Goal: Task Accomplishment & Management: Manage account settings

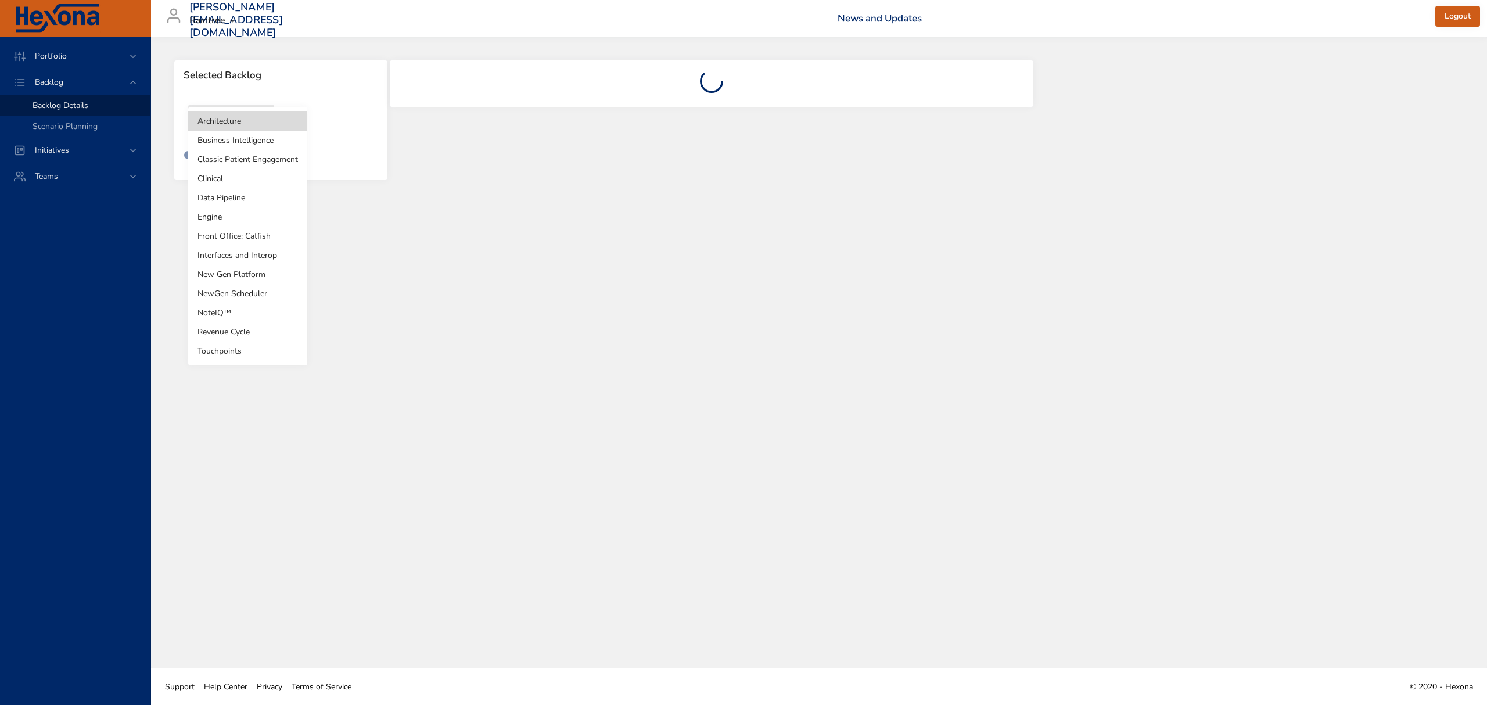
click at [244, 124] on body "Portfolio Backlog Backlog Details Scenario Planning Initiatives Teams [PERSON_N…" at bounding box center [743, 352] width 1487 height 705
click at [224, 178] on li "Clinical" at bounding box center [247, 178] width 119 height 19
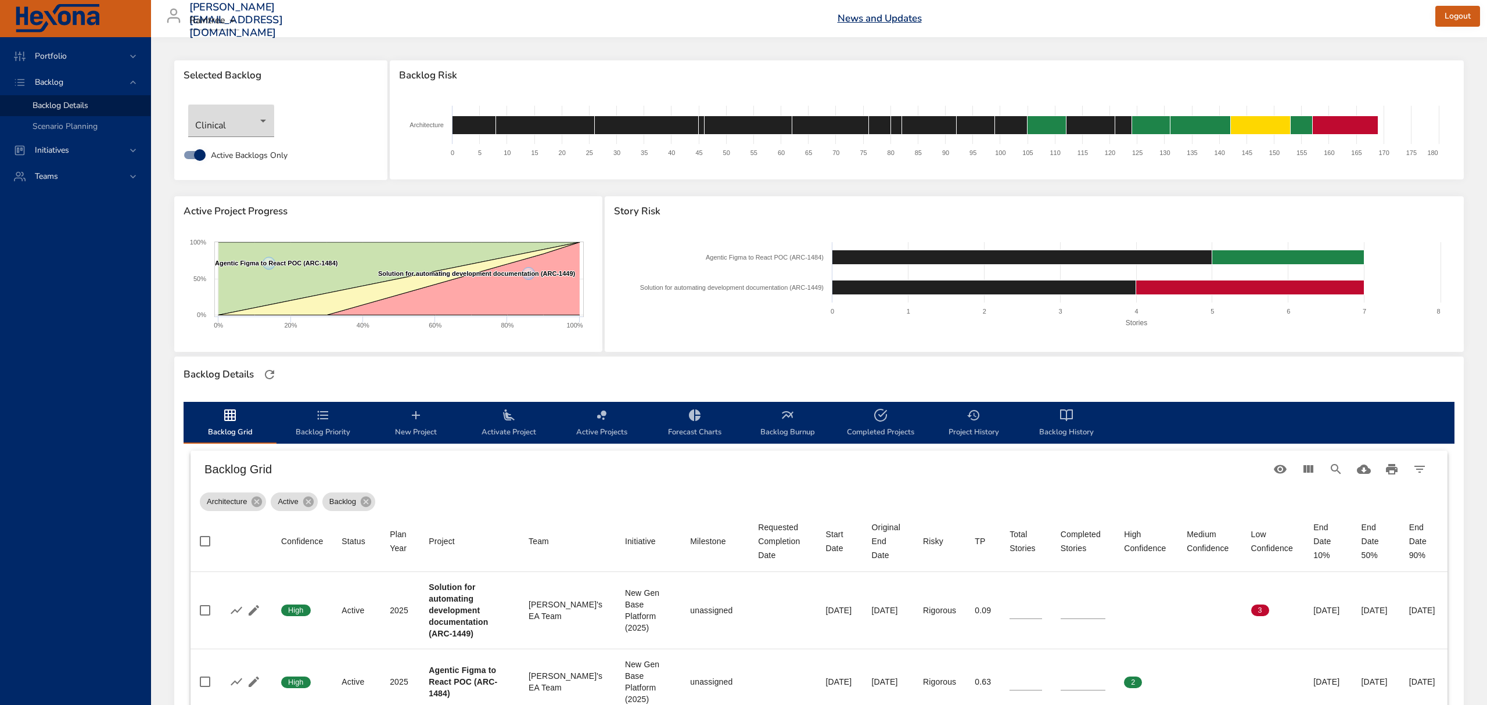
type input "*"
type input "**"
type input "*"
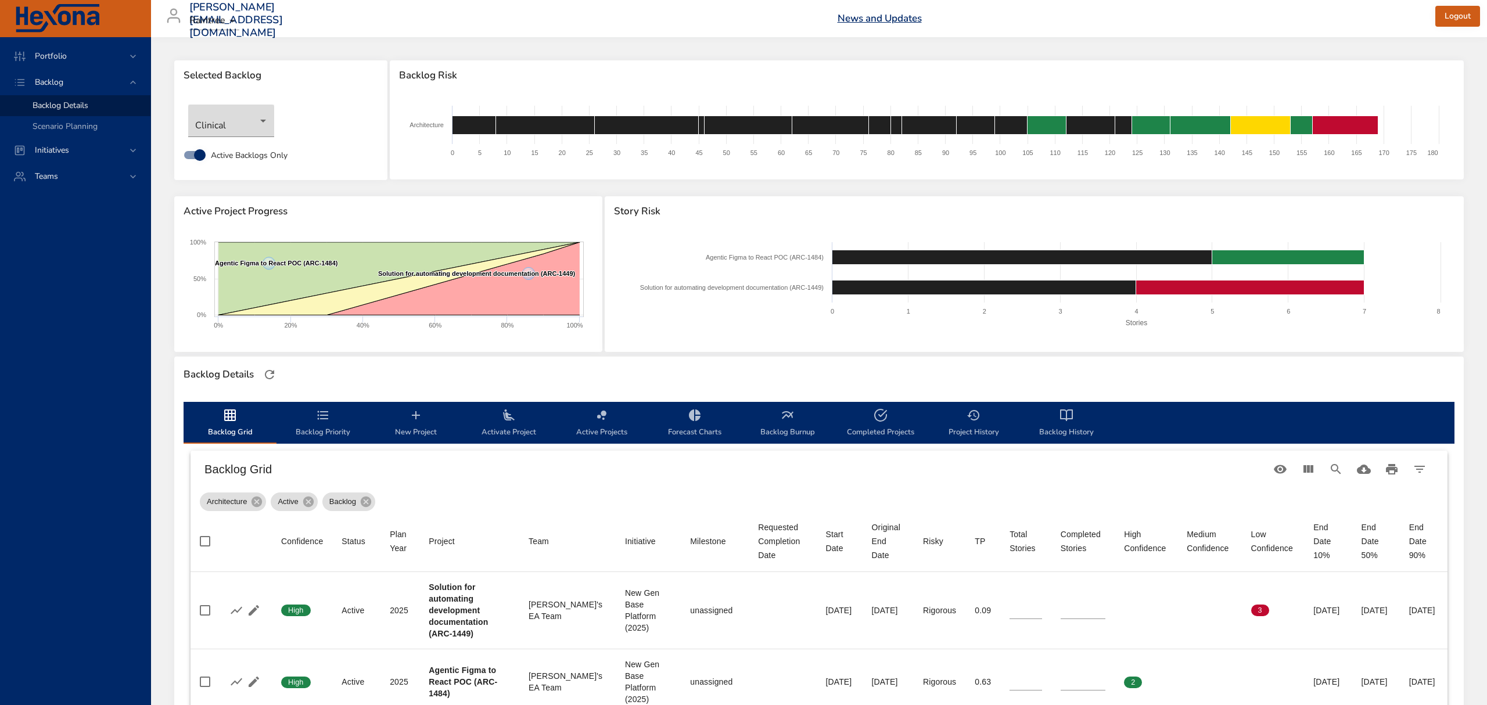
type input "*"
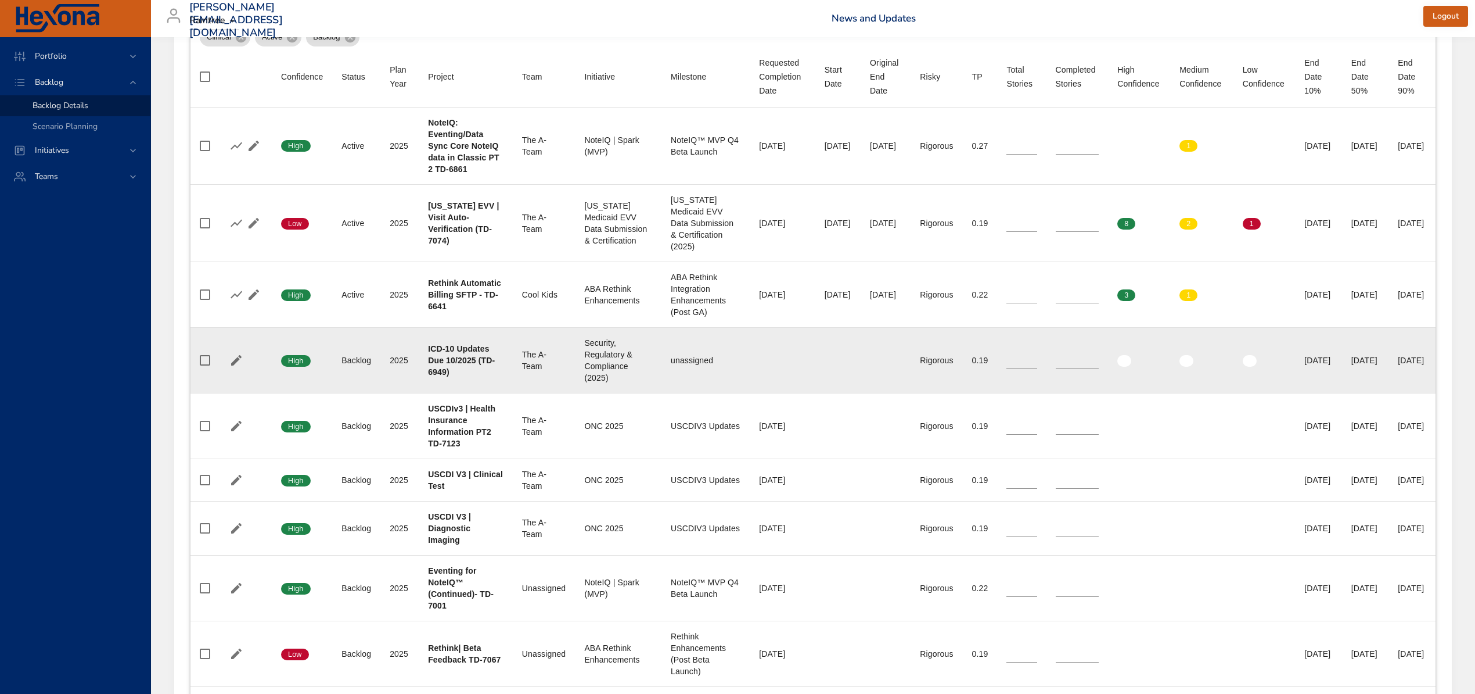
scroll to position [542, 0]
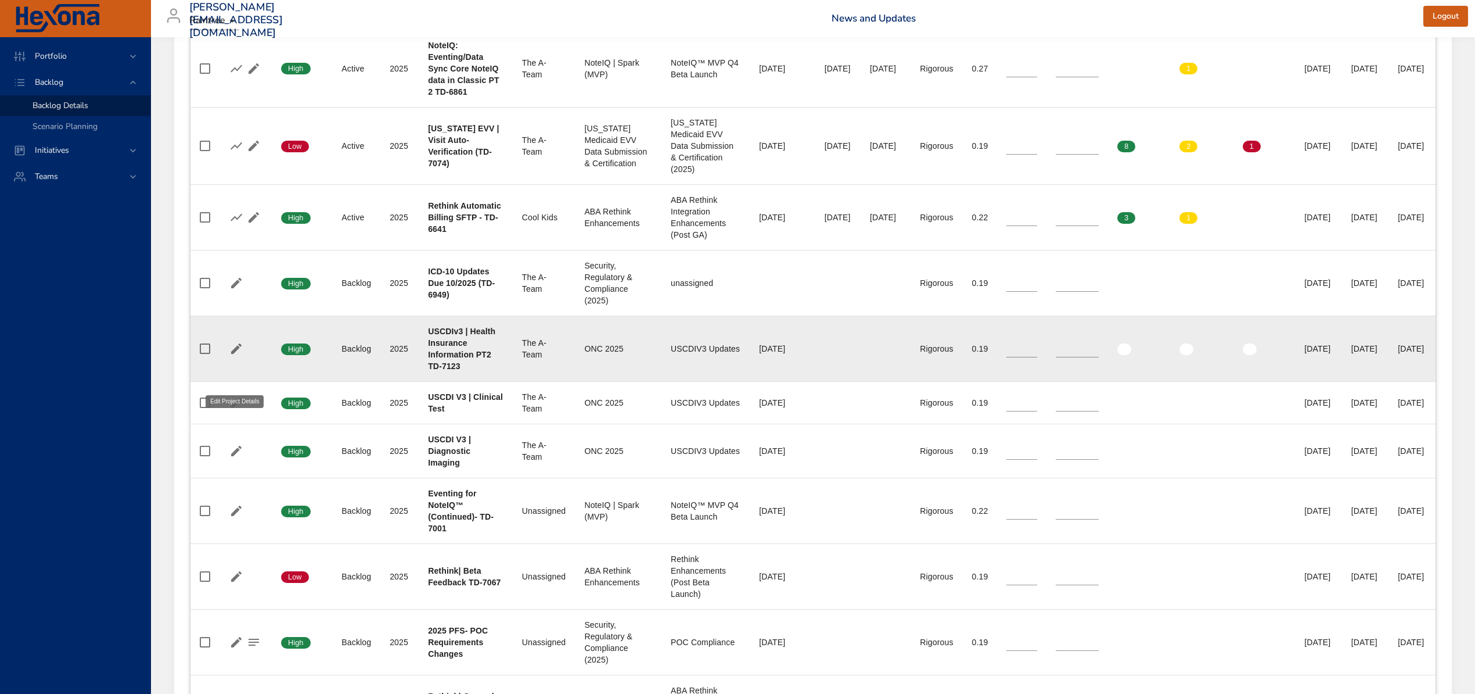
click at [235, 355] on icon "button" at bounding box center [236, 349] width 14 height 14
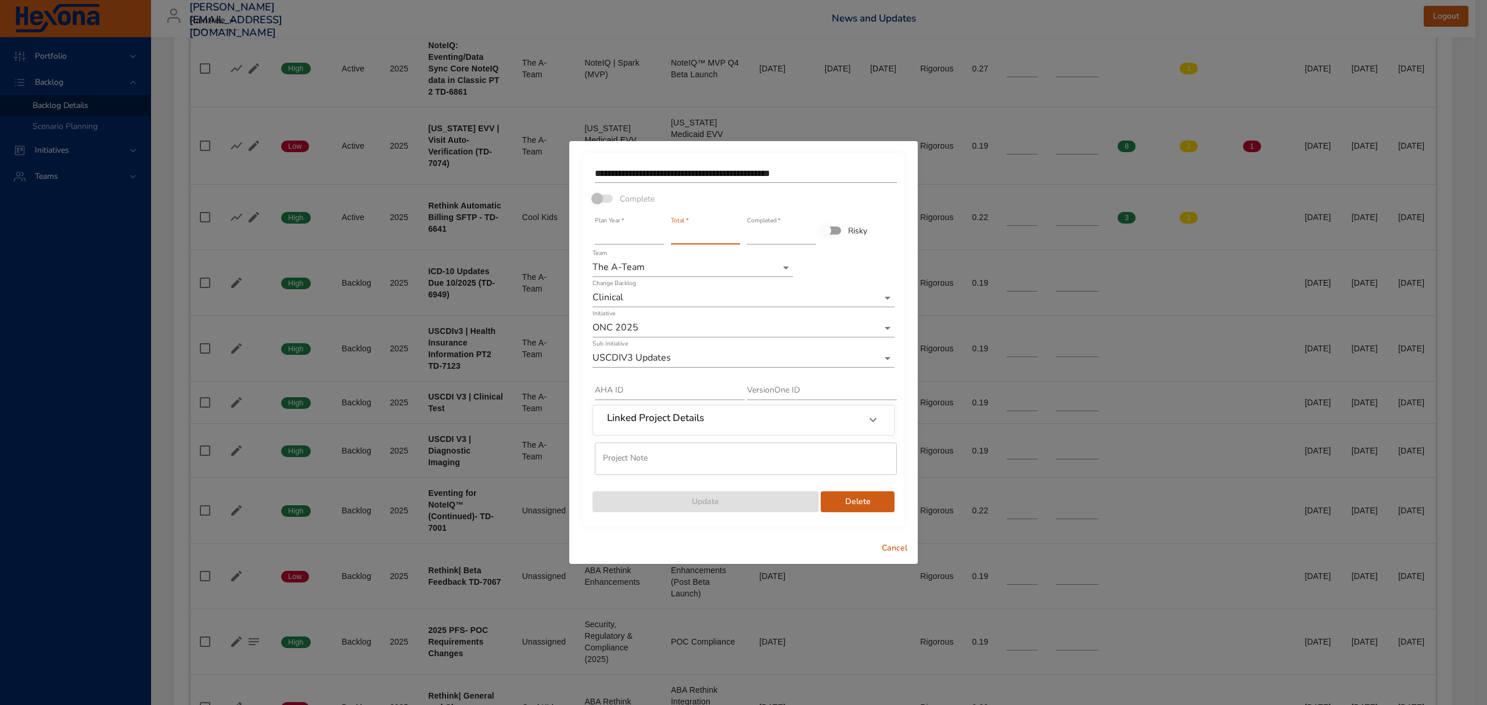
click at [691, 229] on input "*" at bounding box center [705, 235] width 69 height 19
type input "*"
click at [733, 240] on input "*" at bounding box center [705, 235] width 69 height 19
click at [755, 498] on span "Update" at bounding box center [705, 502] width 207 height 15
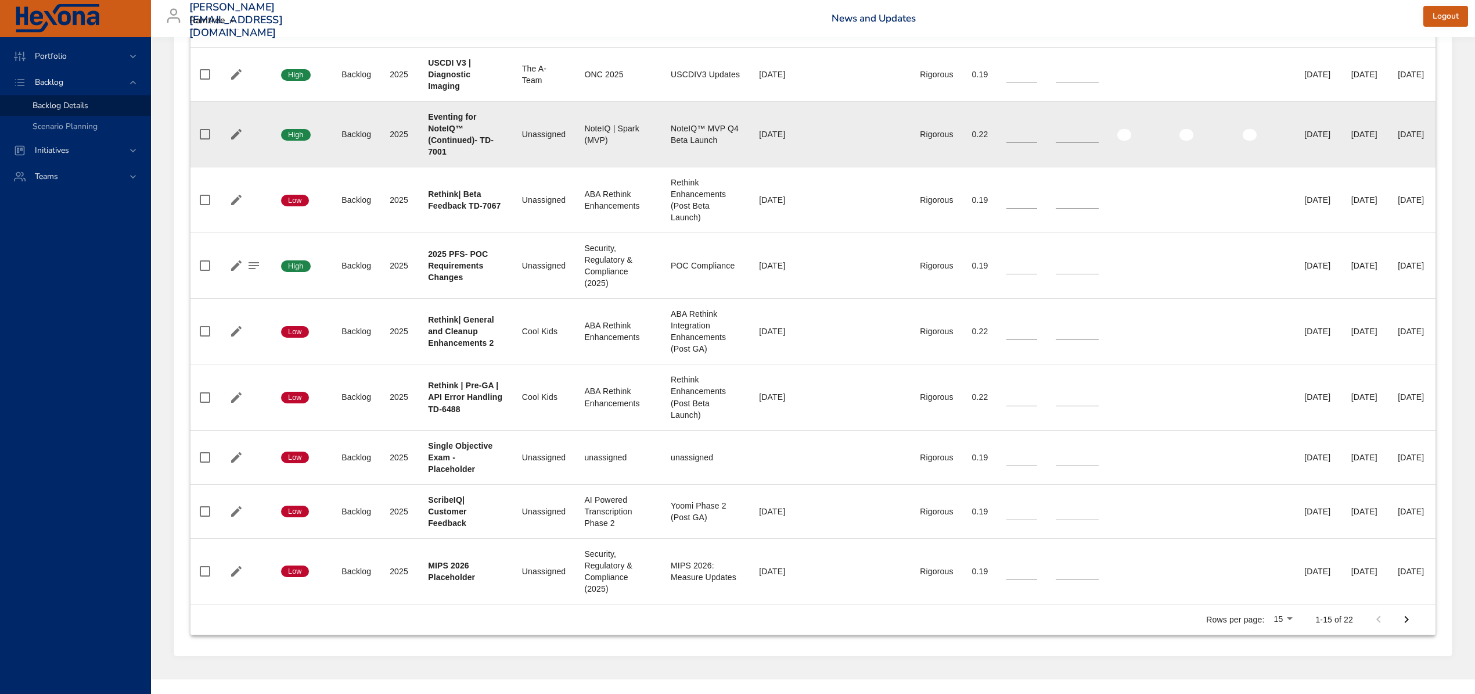
scroll to position [1000, 0]
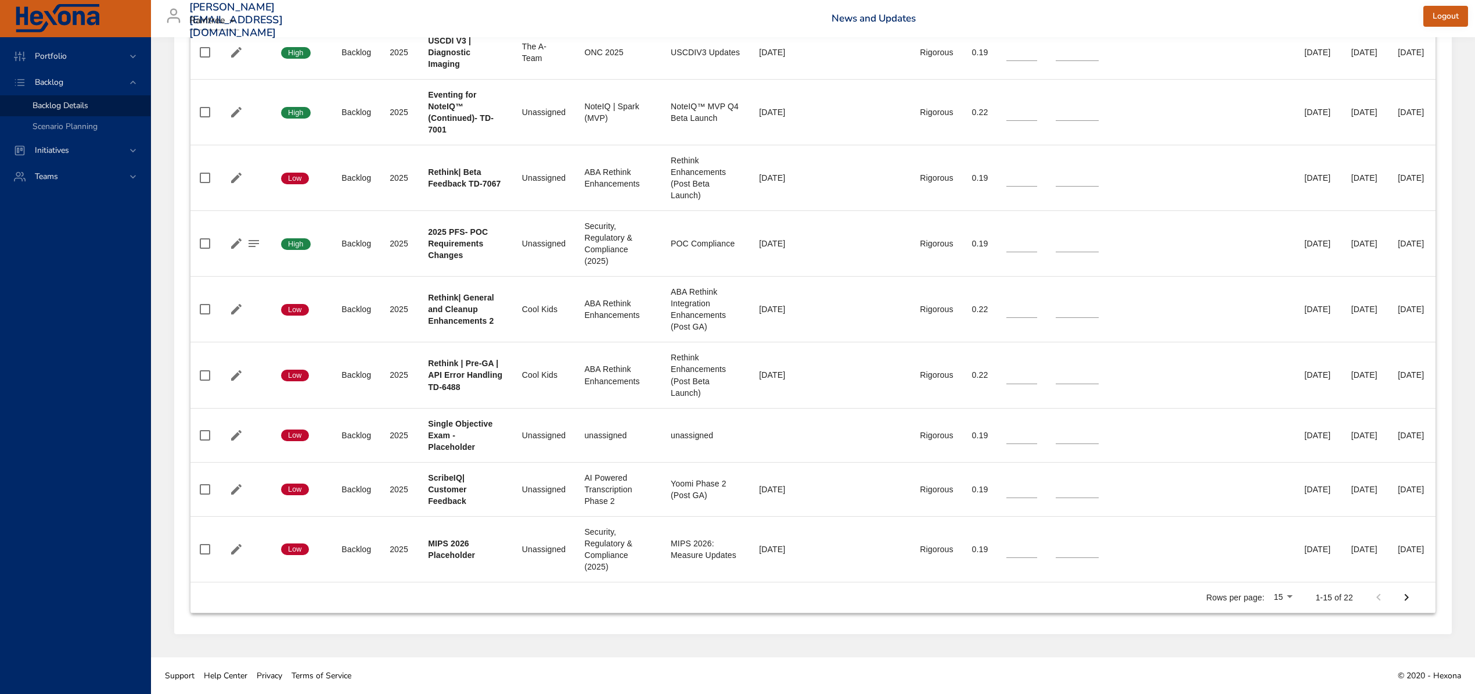
click at [1414, 595] on icon "Next Page" at bounding box center [1407, 597] width 14 height 14
type input "*"
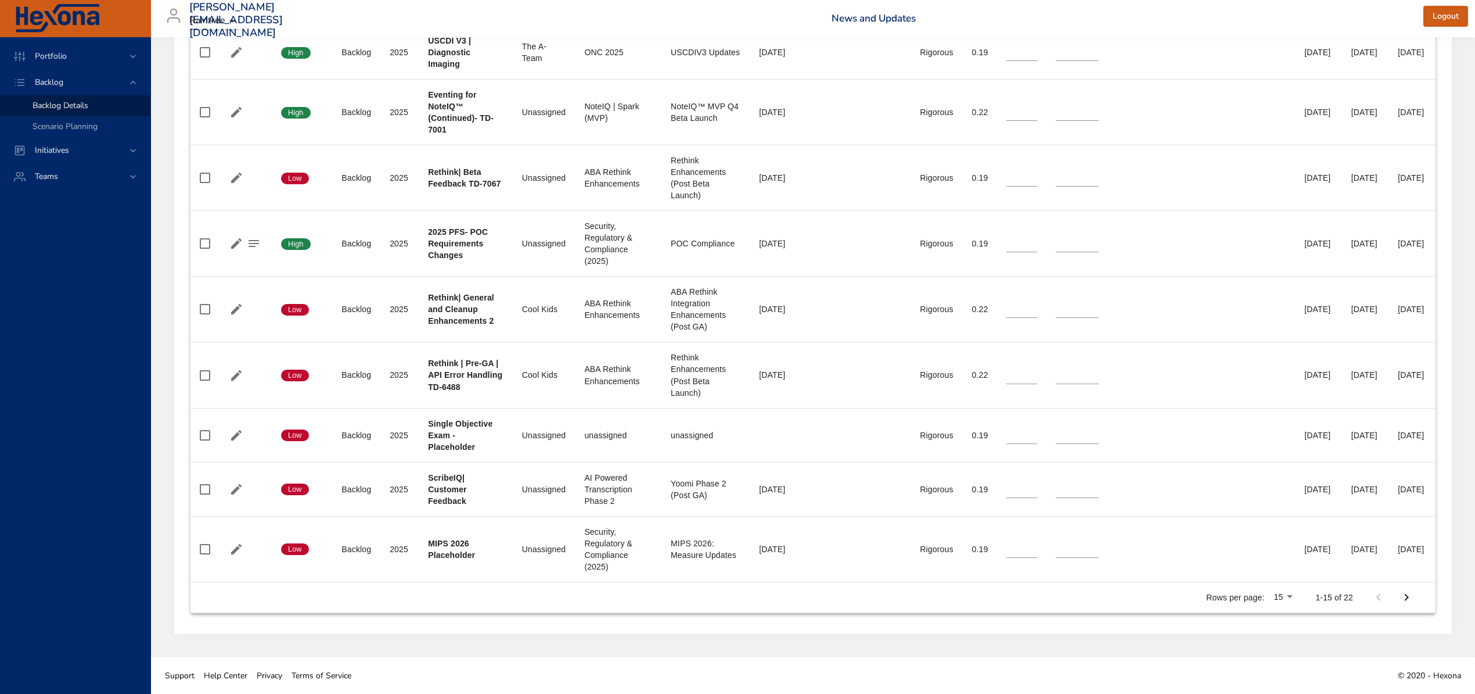
type input "*"
type input "**"
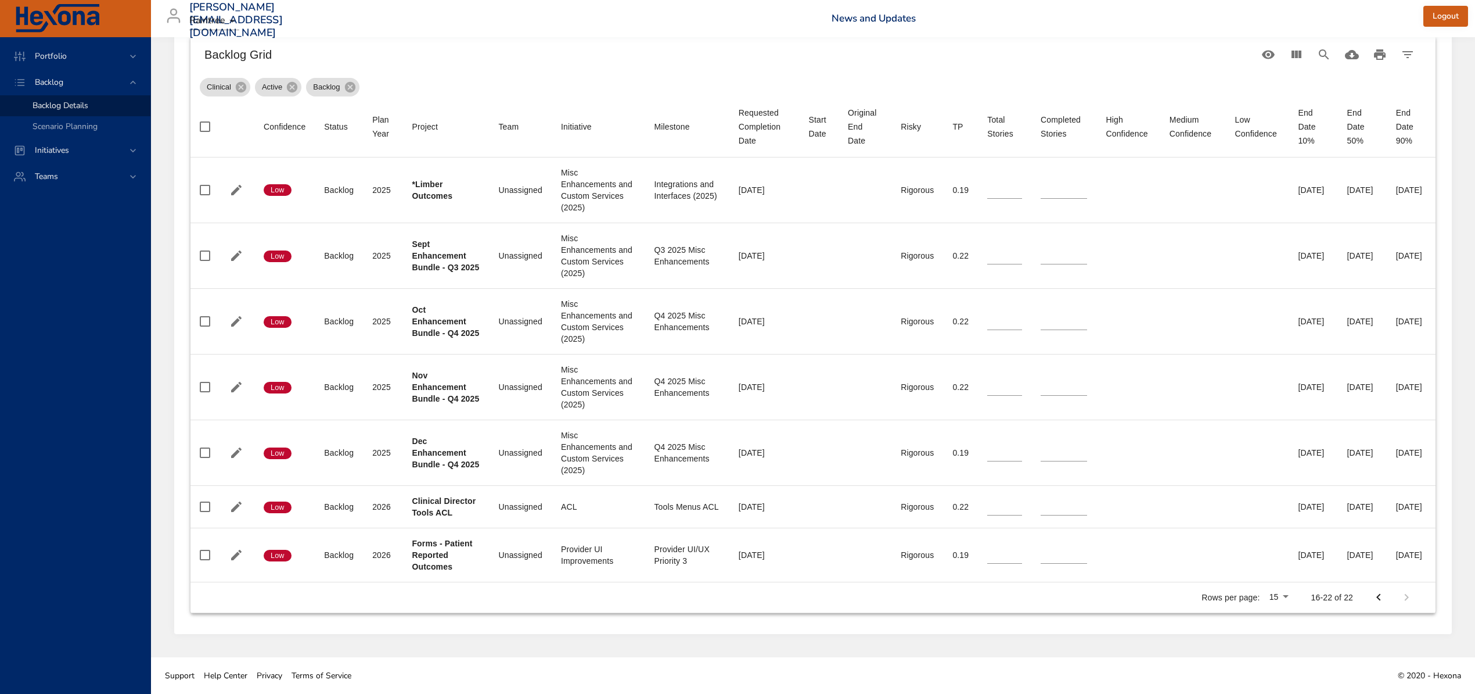
scroll to position [428, 0]
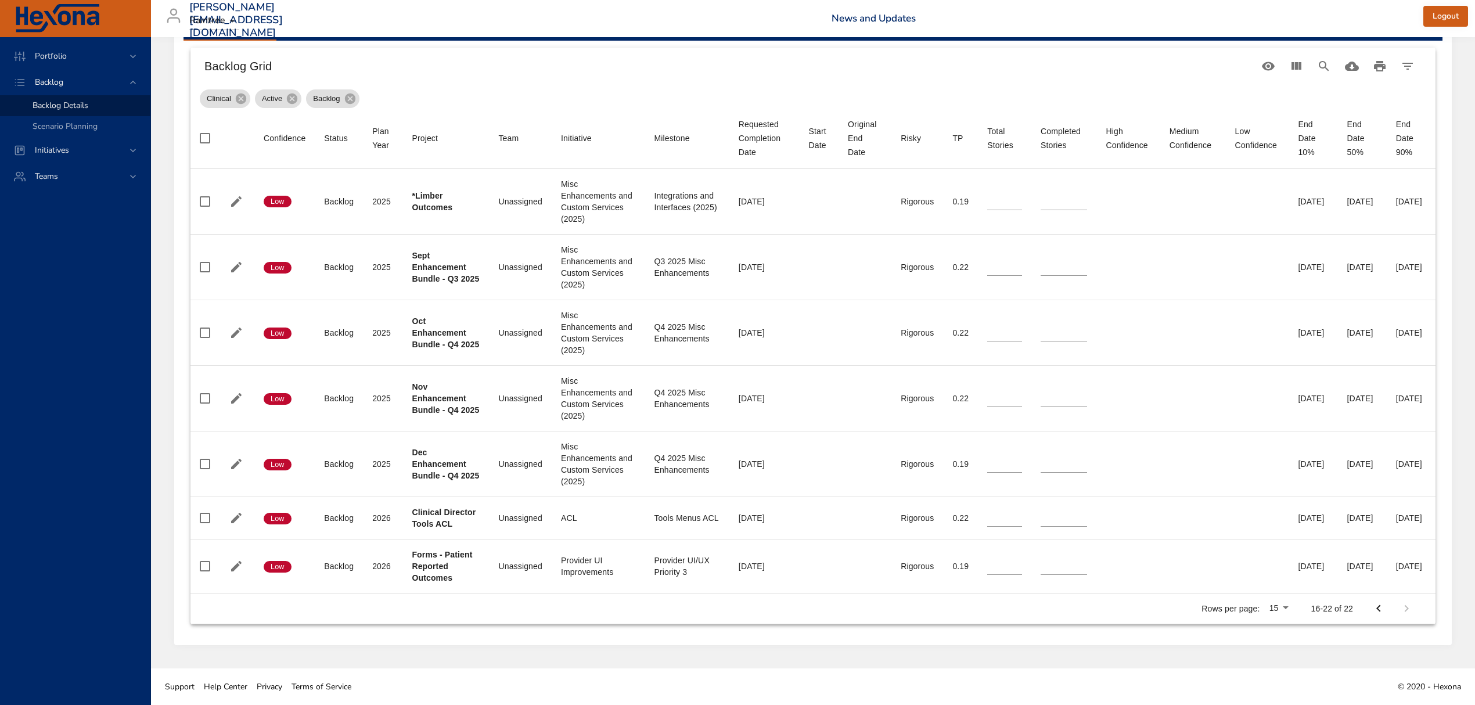
click at [1376, 612] on icon "Previous Page" at bounding box center [1379, 609] width 14 height 14
type input "*"
type input "**"
type input "*"
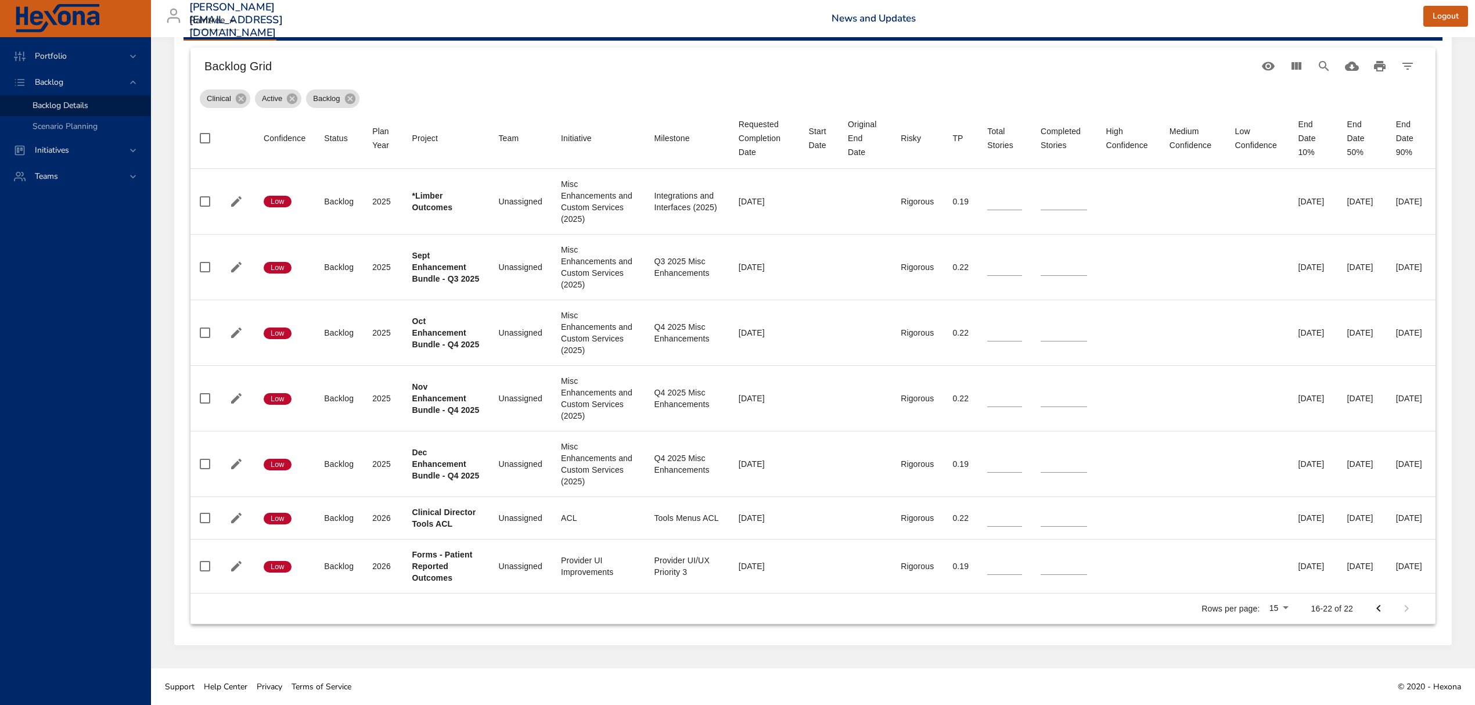
type input "*"
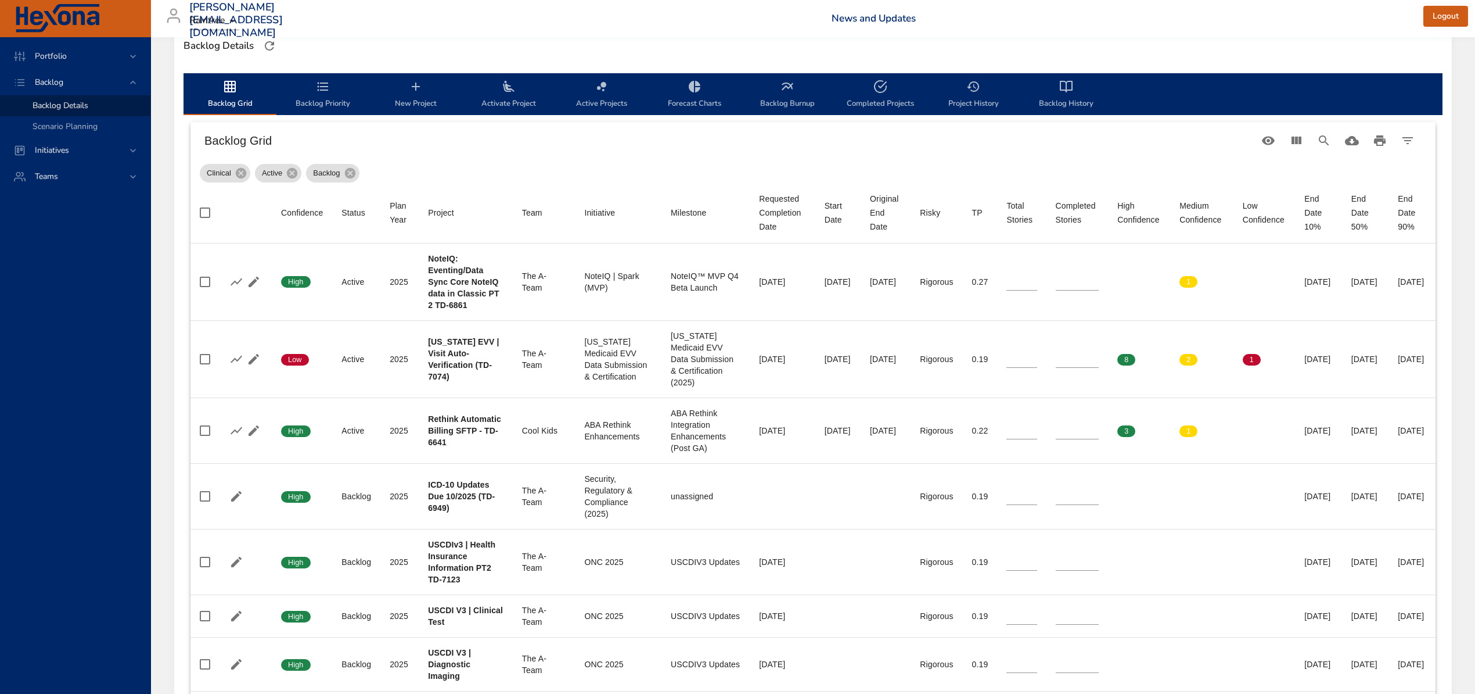
scroll to position [303, 0]
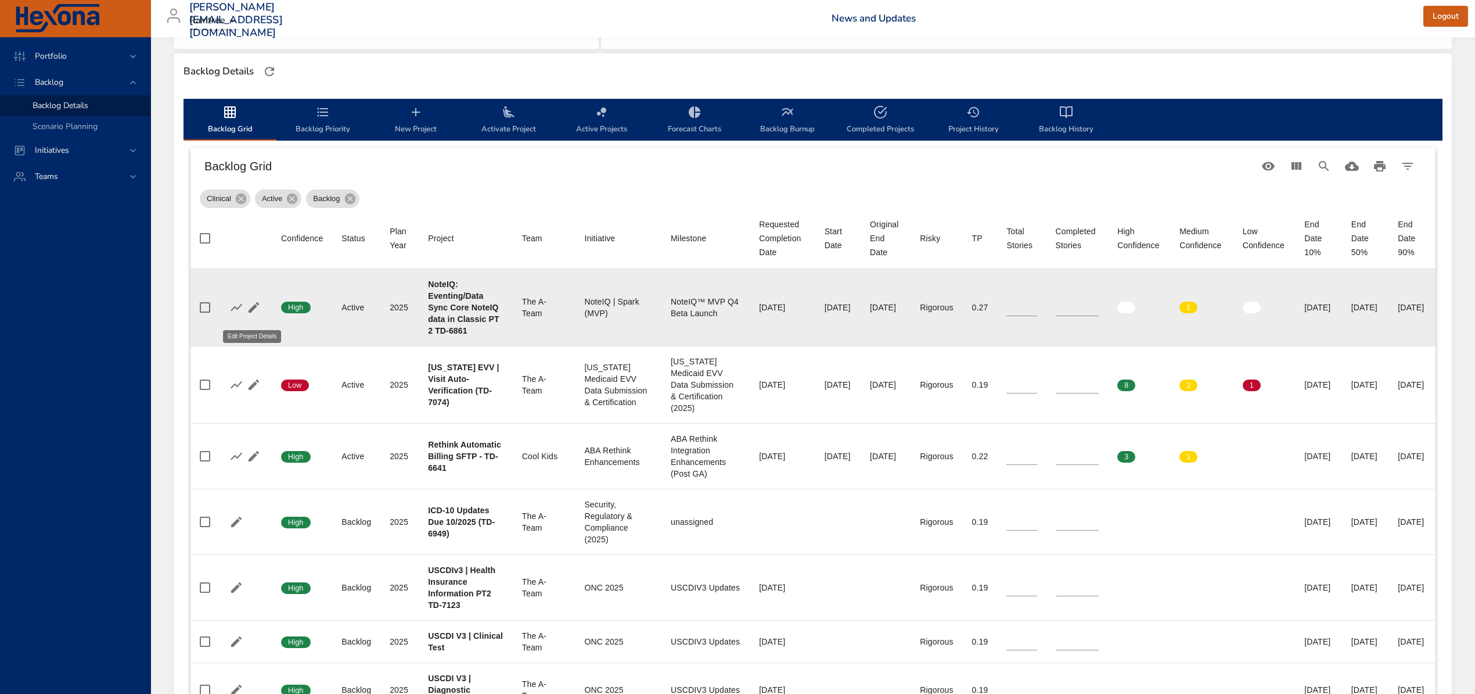
click at [249, 308] on icon "button" at bounding box center [254, 307] width 14 height 14
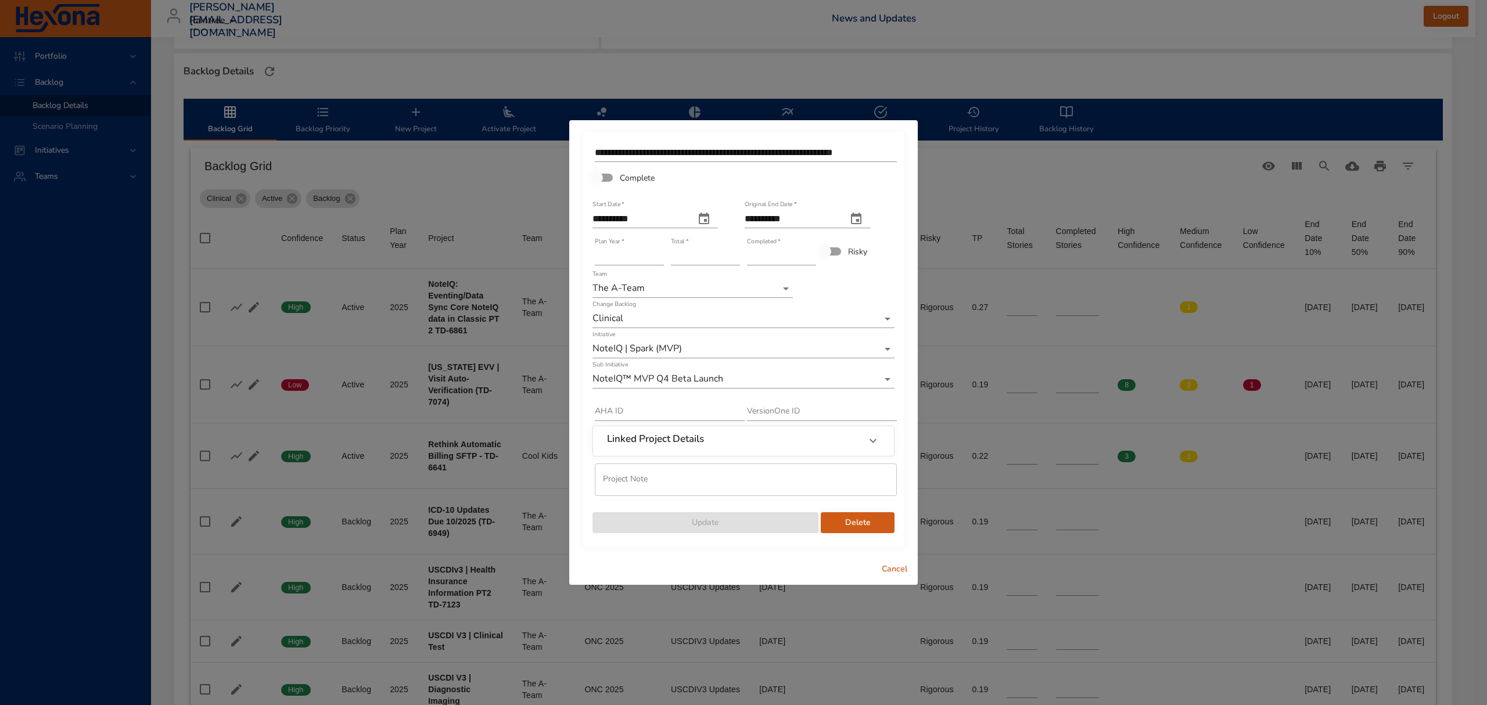
click at [735, 258] on input "*" at bounding box center [705, 256] width 69 height 19
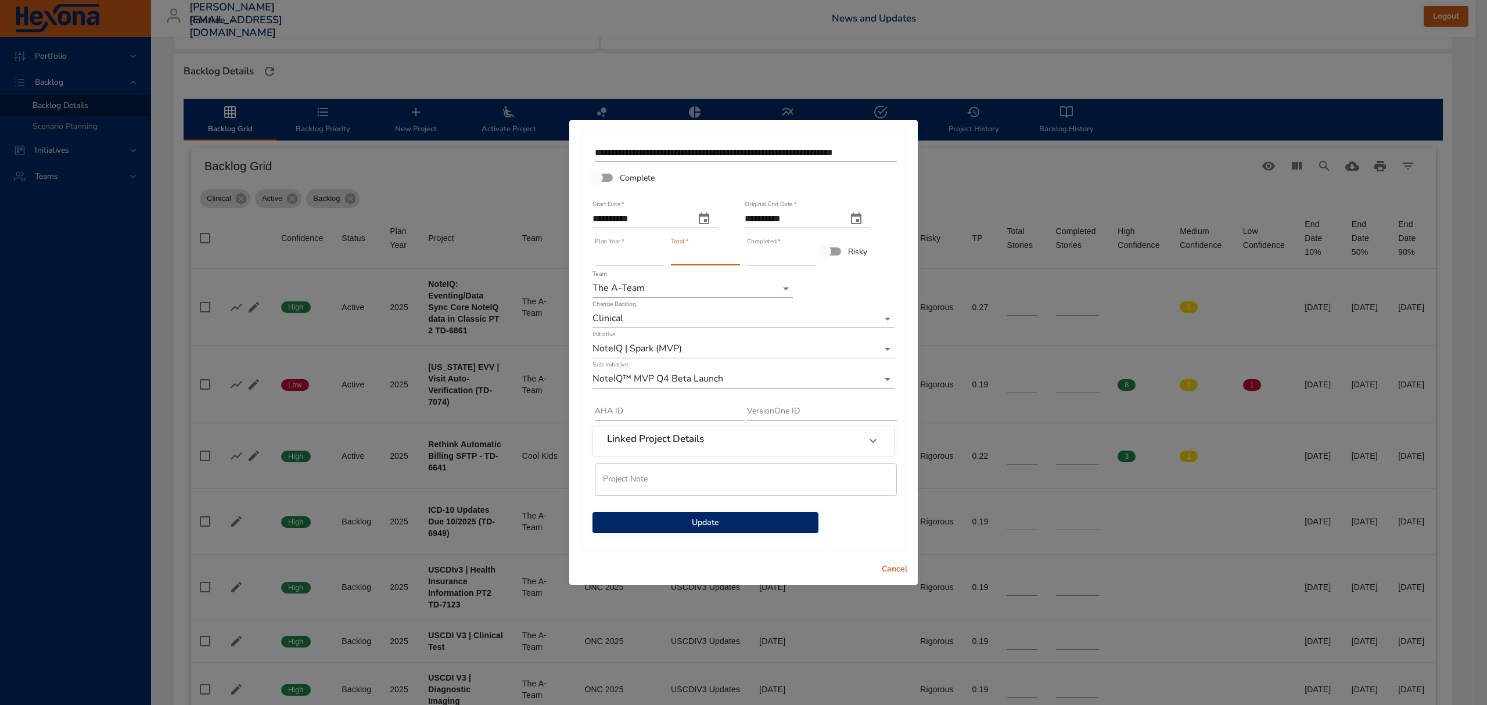
click at [735, 258] on input "*" at bounding box center [705, 256] width 69 height 19
type input "*"
click at [735, 258] on input "*" at bounding box center [705, 256] width 69 height 19
click at [759, 253] on input "*" at bounding box center [781, 256] width 69 height 19
click at [812, 259] on input "*" at bounding box center [781, 256] width 69 height 19
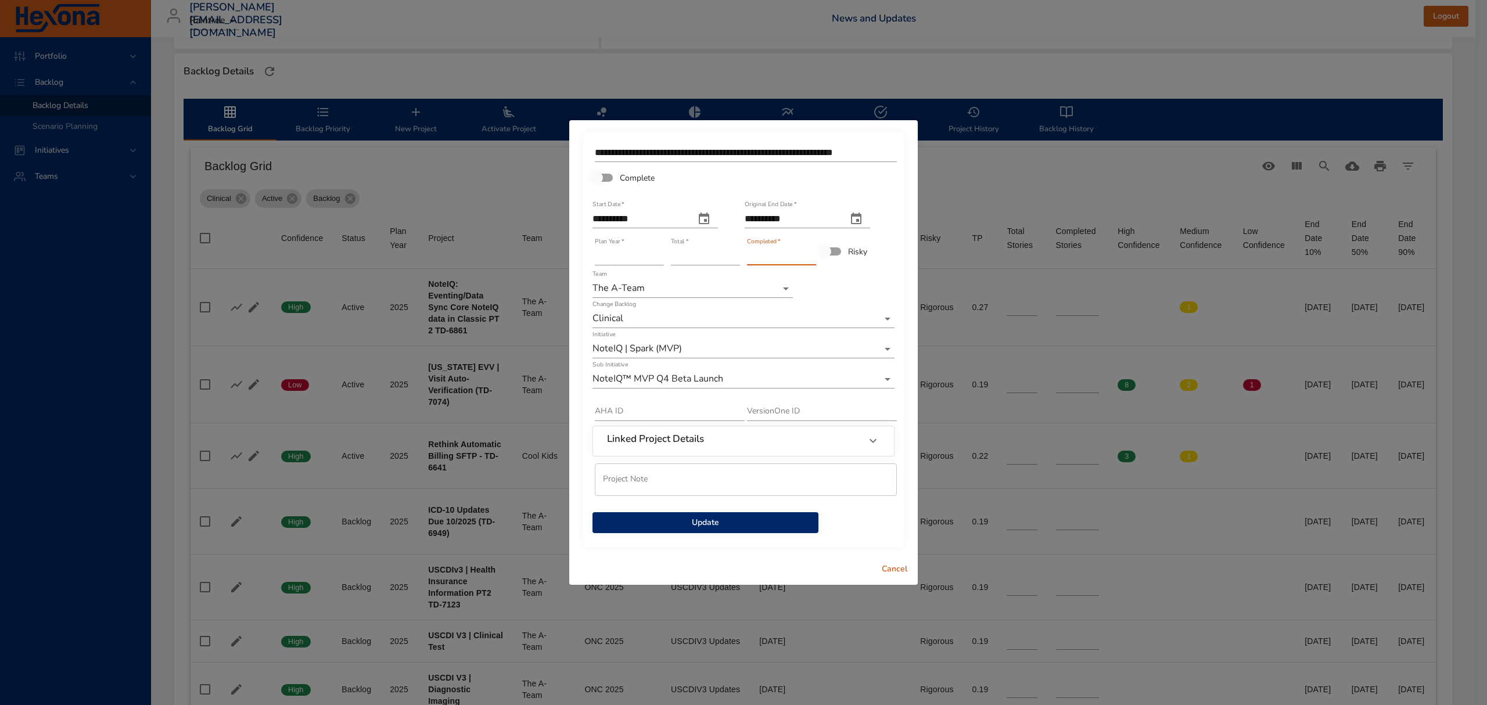
click at [812, 259] on input "*" at bounding box center [781, 256] width 69 height 19
type input "*"
click at [812, 259] on input "*" at bounding box center [781, 256] width 69 height 19
click at [731, 528] on span "Update" at bounding box center [705, 523] width 207 height 15
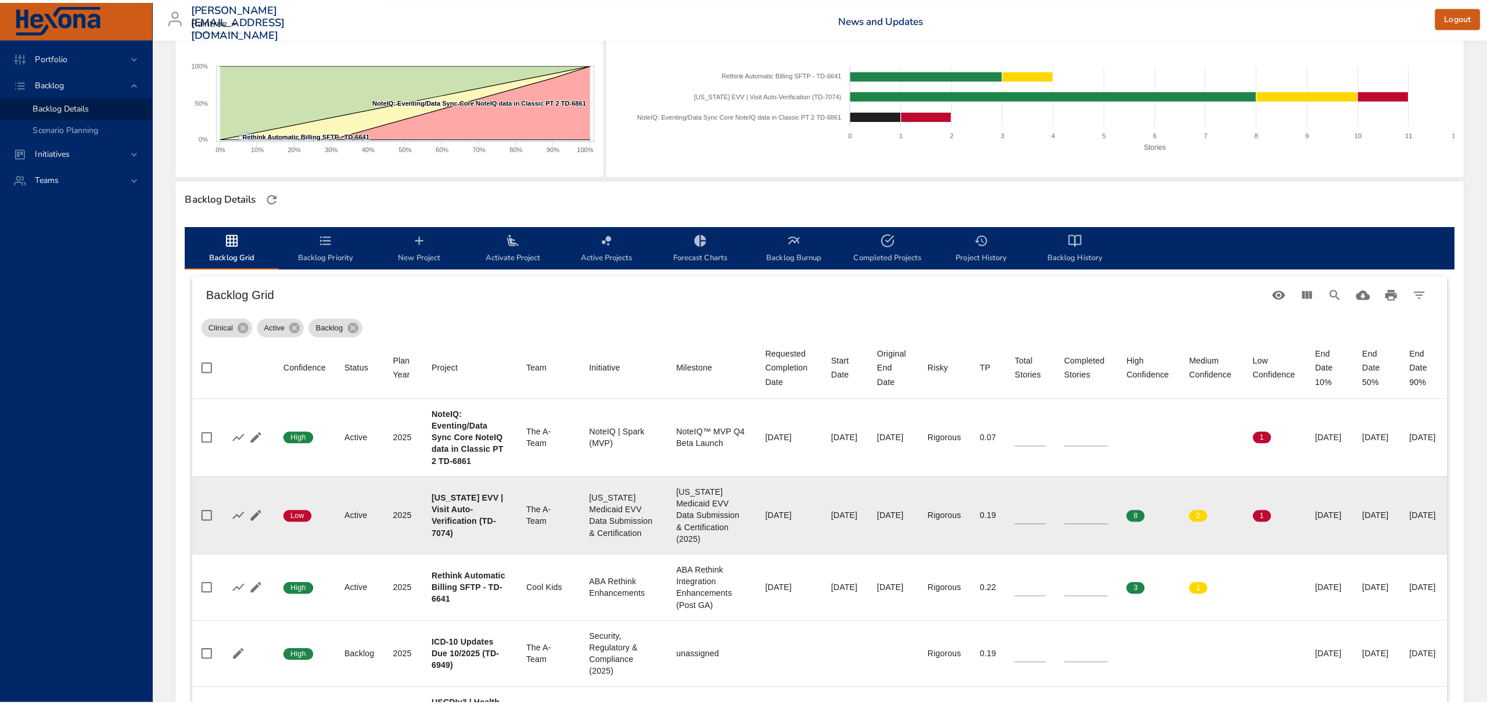
scroll to position [232, 0]
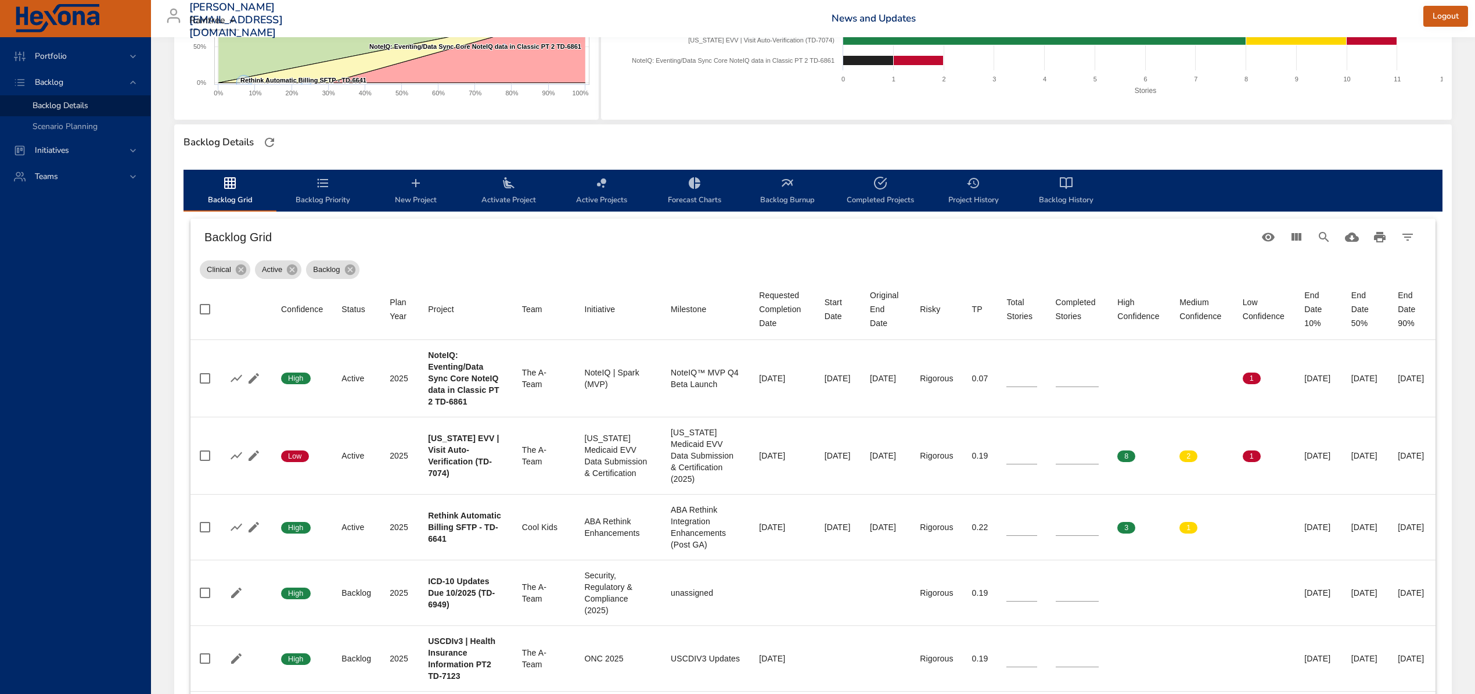
click at [416, 195] on span "New Project" at bounding box center [415, 191] width 79 height 31
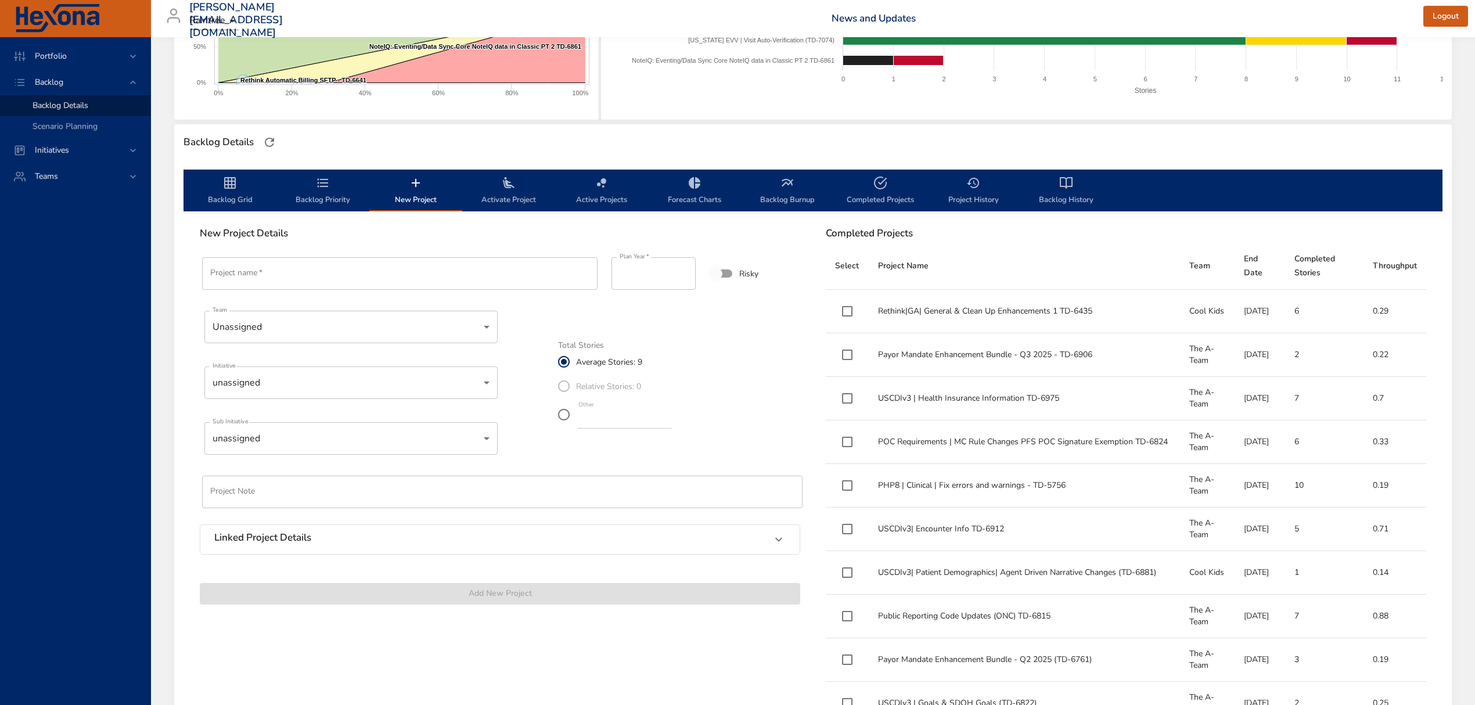
click at [337, 281] on input "Project name   *" at bounding box center [400, 273] width 396 height 33
paste input "**********"
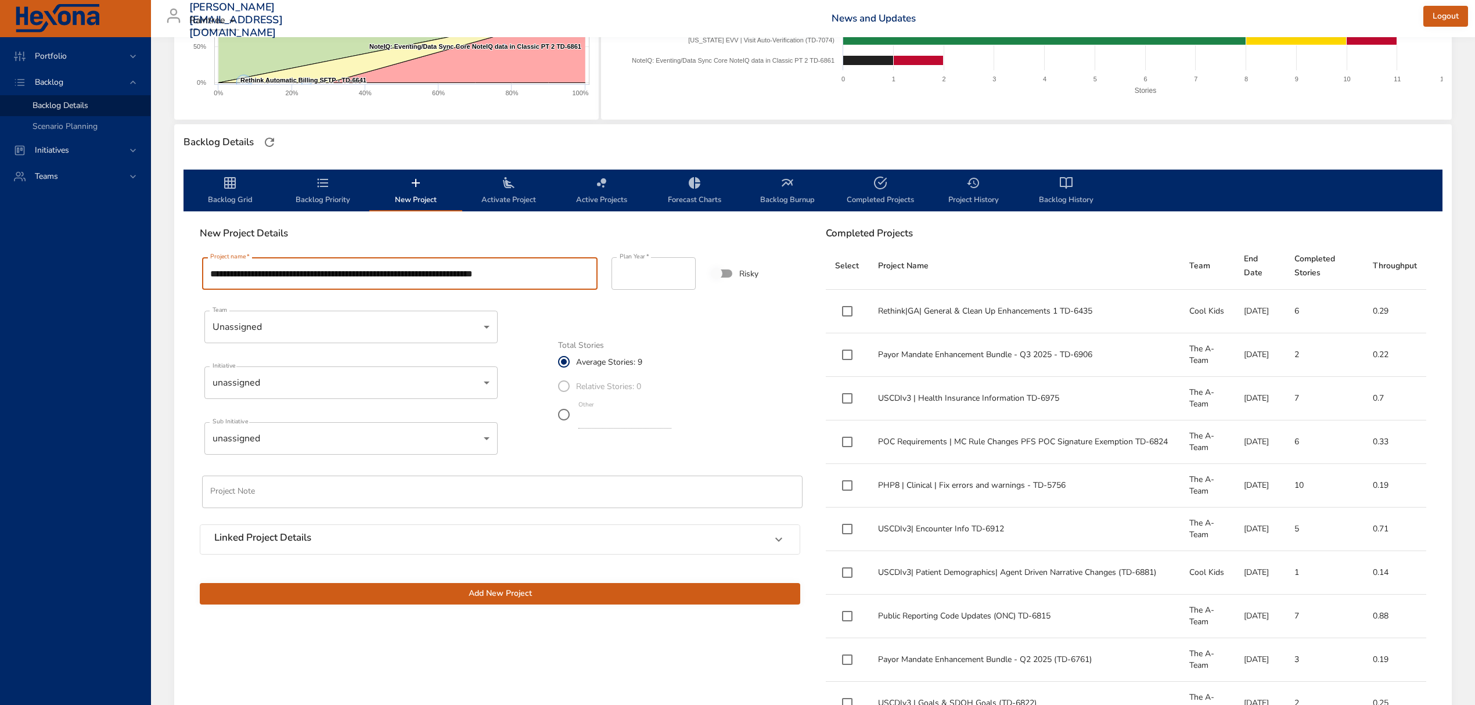
type input "**********"
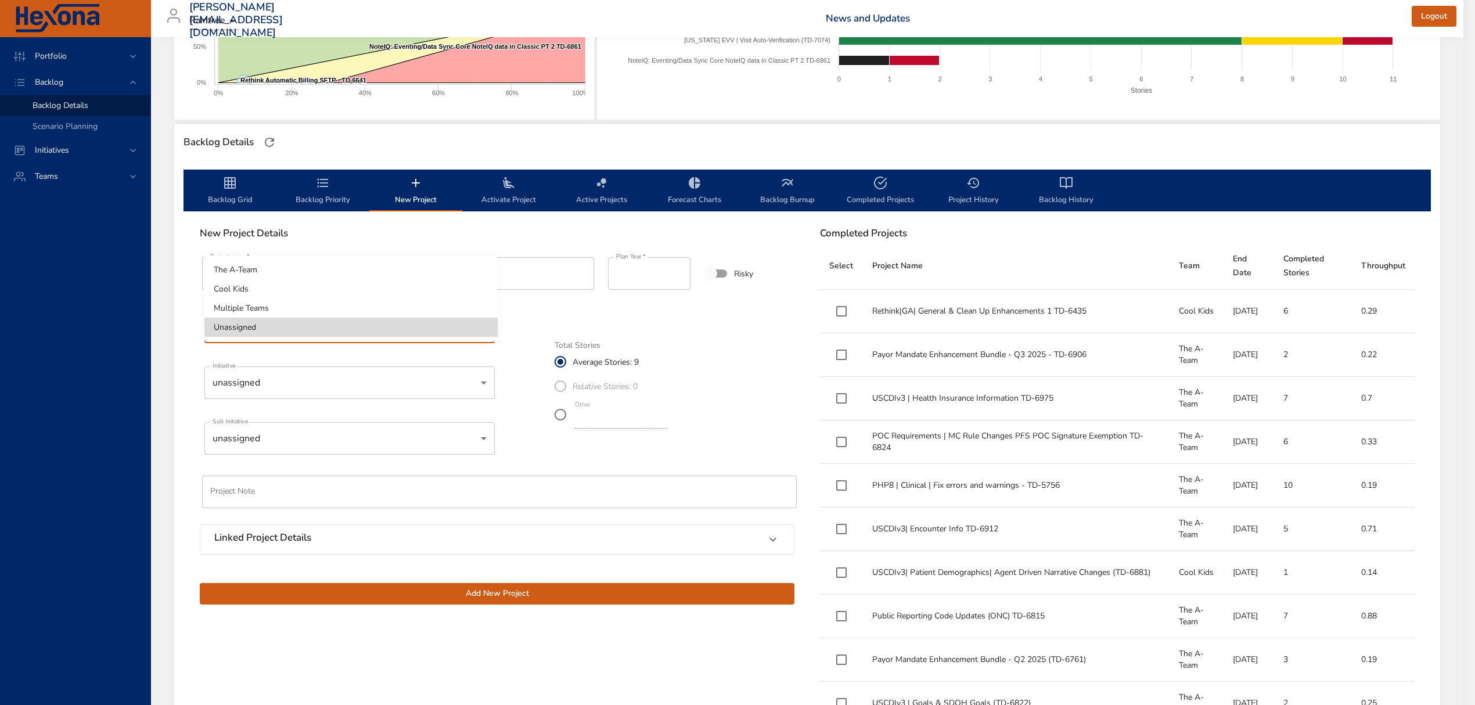
click at [309, 326] on body "Portfolio Backlog Backlog Details Scenario Planning Initiatives Teams [PERSON_N…" at bounding box center [737, 120] width 1475 height 705
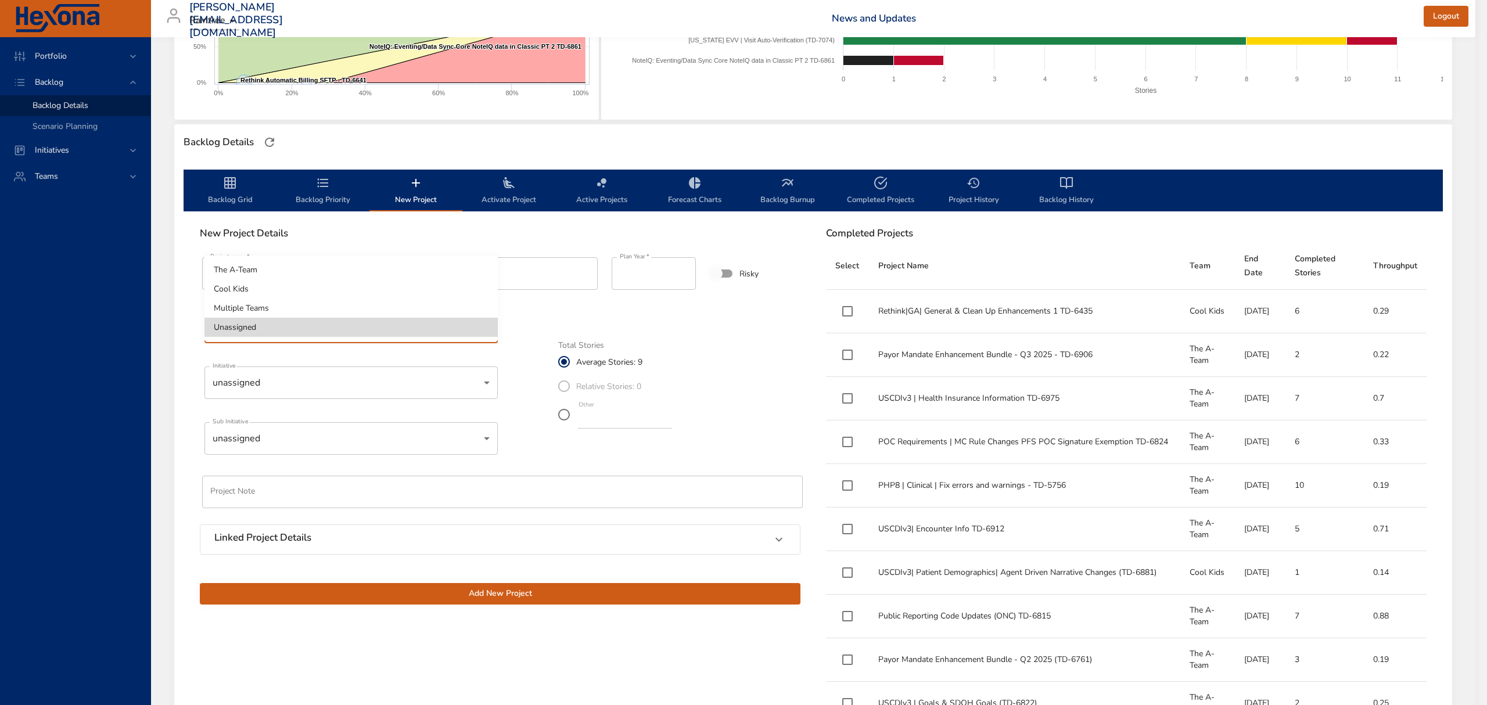
click at [259, 272] on li "The A-Team" at bounding box center [350, 269] width 293 height 19
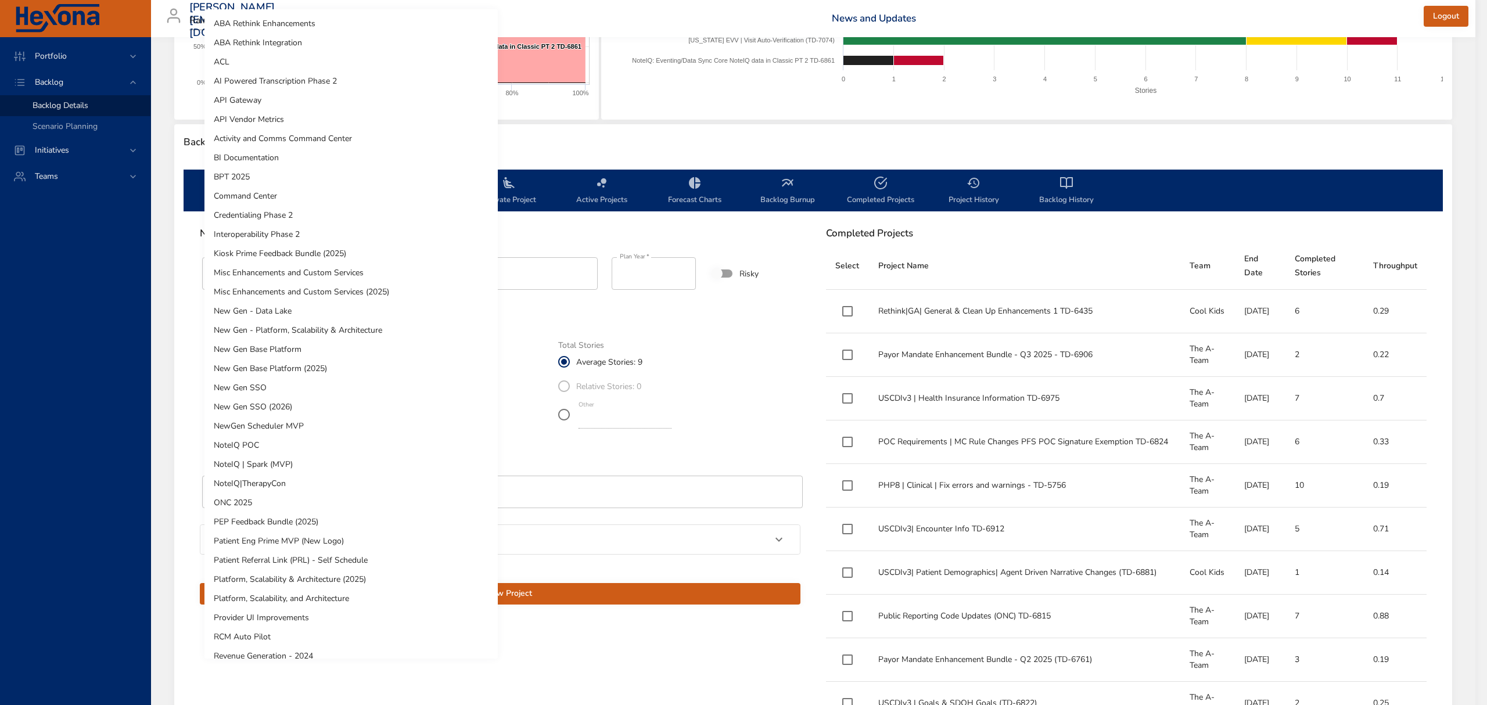
click at [293, 375] on body "Portfolio Backlog Backlog Details Scenario Planning Initiatives Teams [PERSON_N…" at bounding box center [743, 120] width 1487 height 705
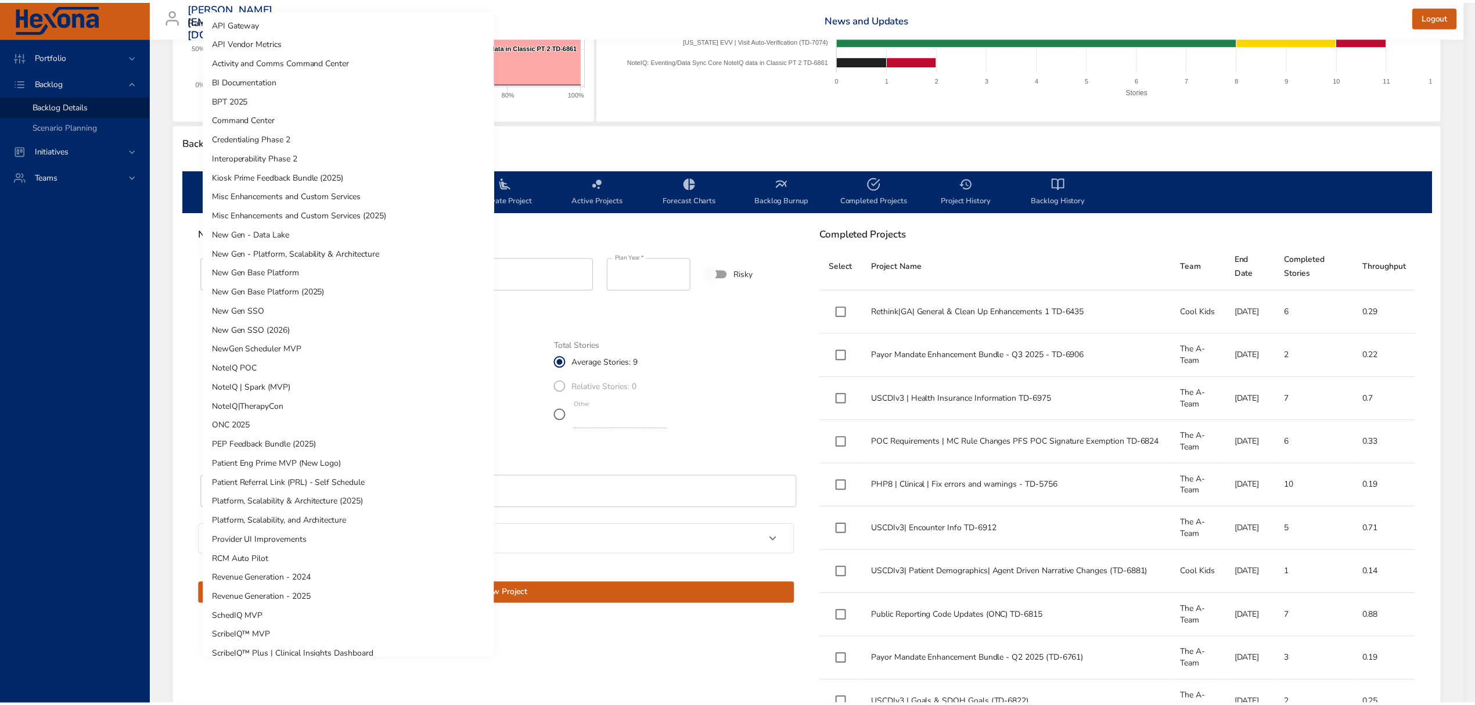
scroll to position [28, 0]
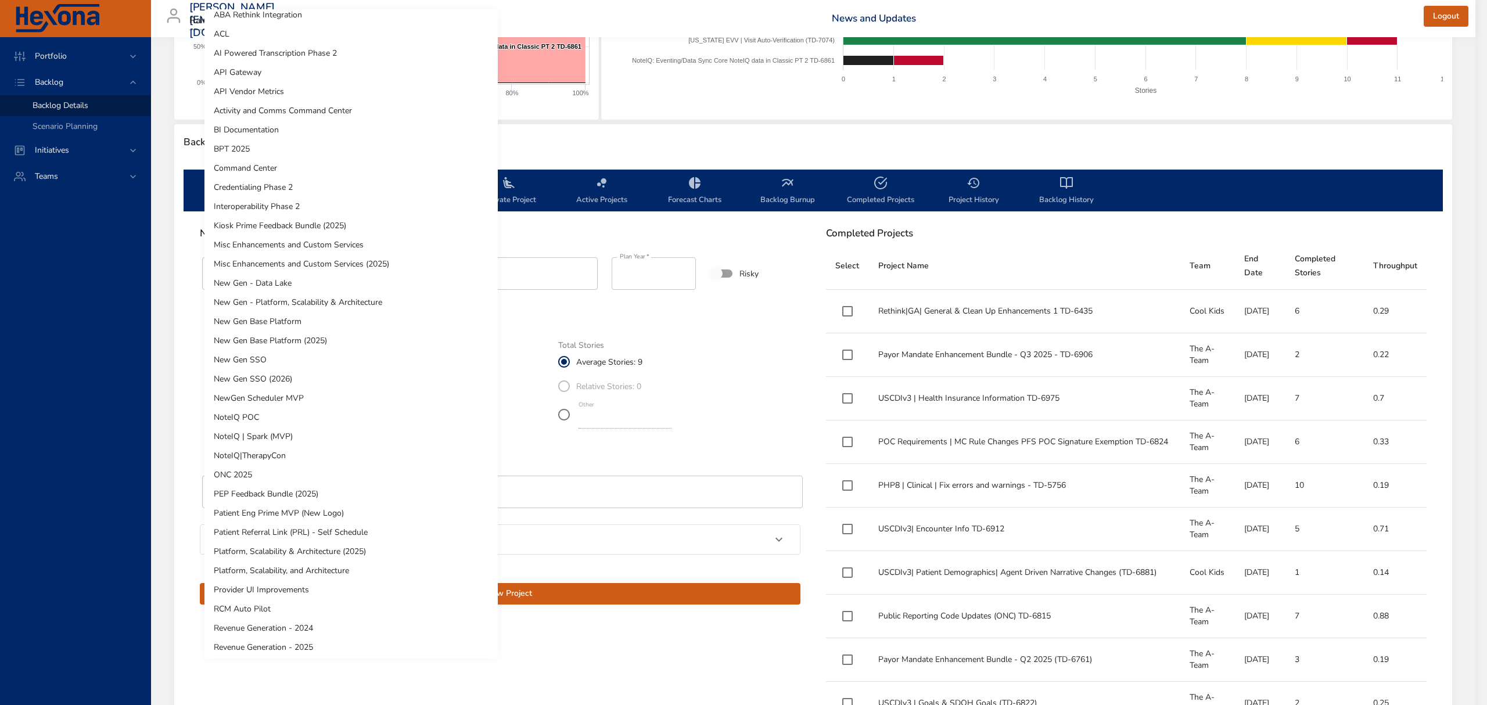
click at [290, 438] on li "NoteIQ | Spark (MVP)" at bounding box center [350, 436] width 293 height 19
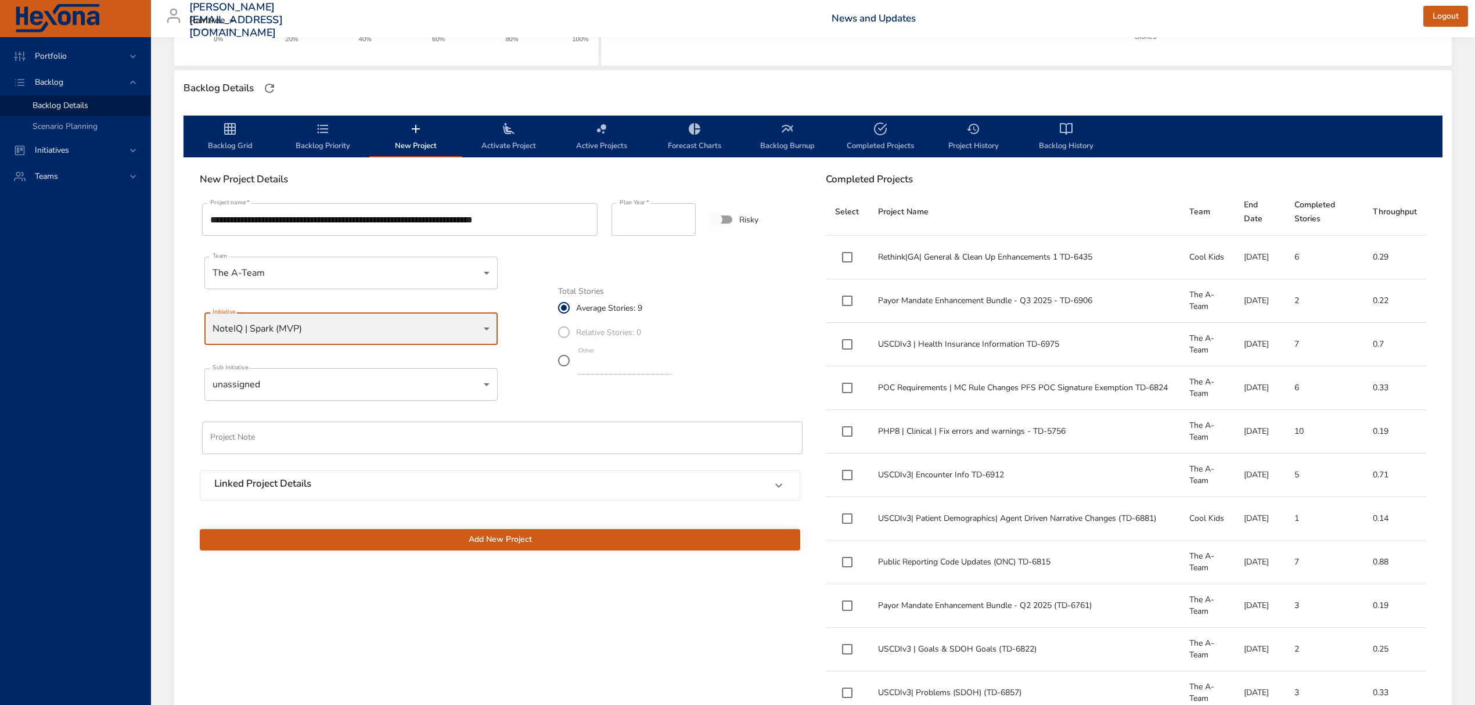
scroll to position [387, 0]
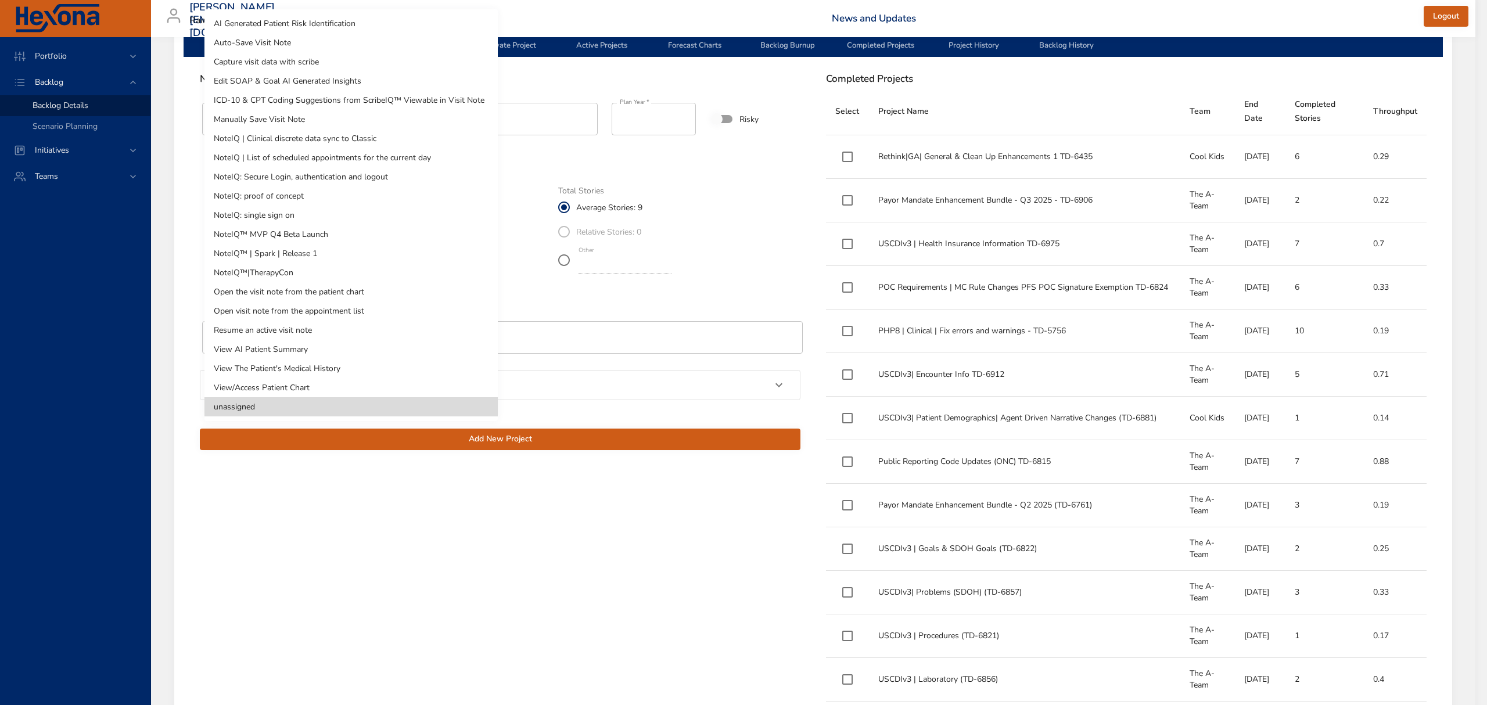
click at [285, 278] on li "NoteIQ™|TherapyCon" at bounding box center [350, 272] width 293 height 19
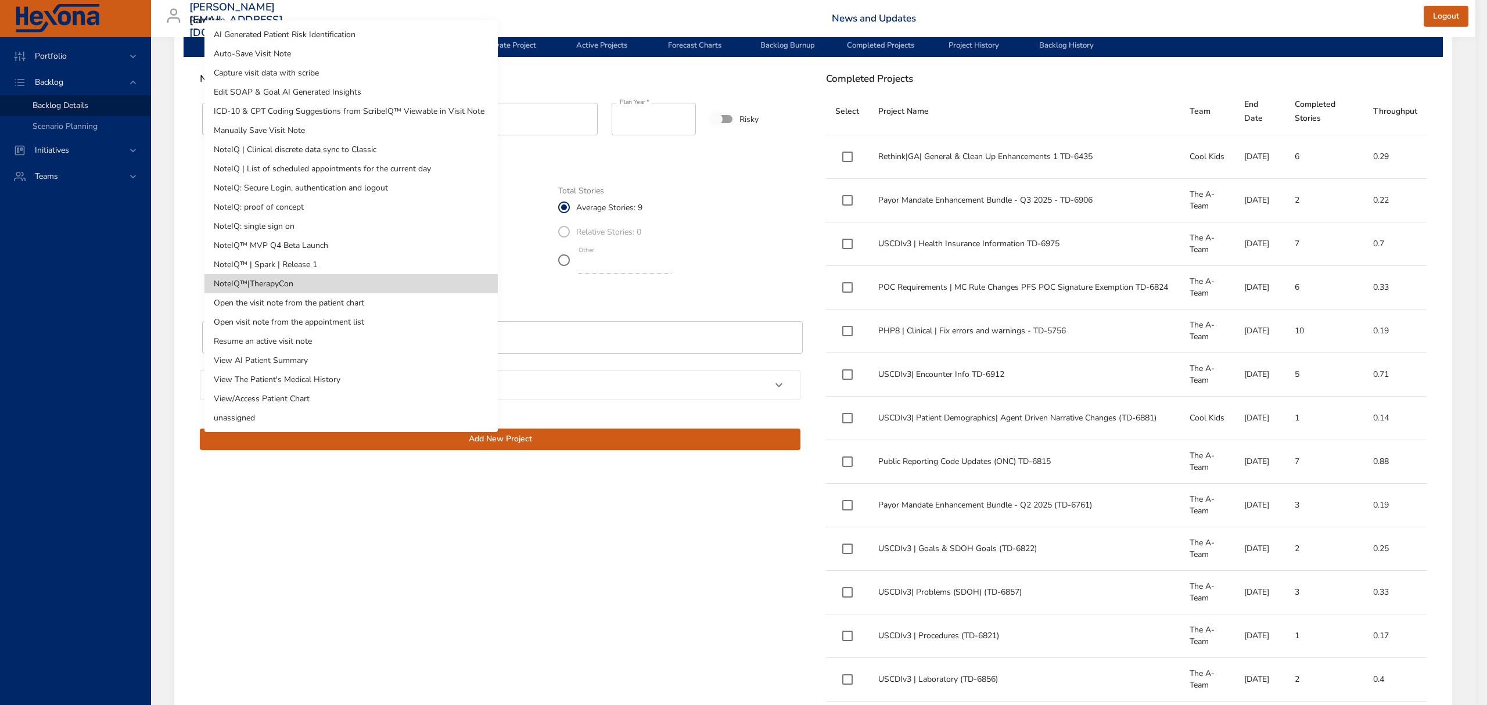
click at [314, 249] on li "NoteIQ™ MVP Q4 Beta Launch" at bounding box center [350, 245] width 293 height 19
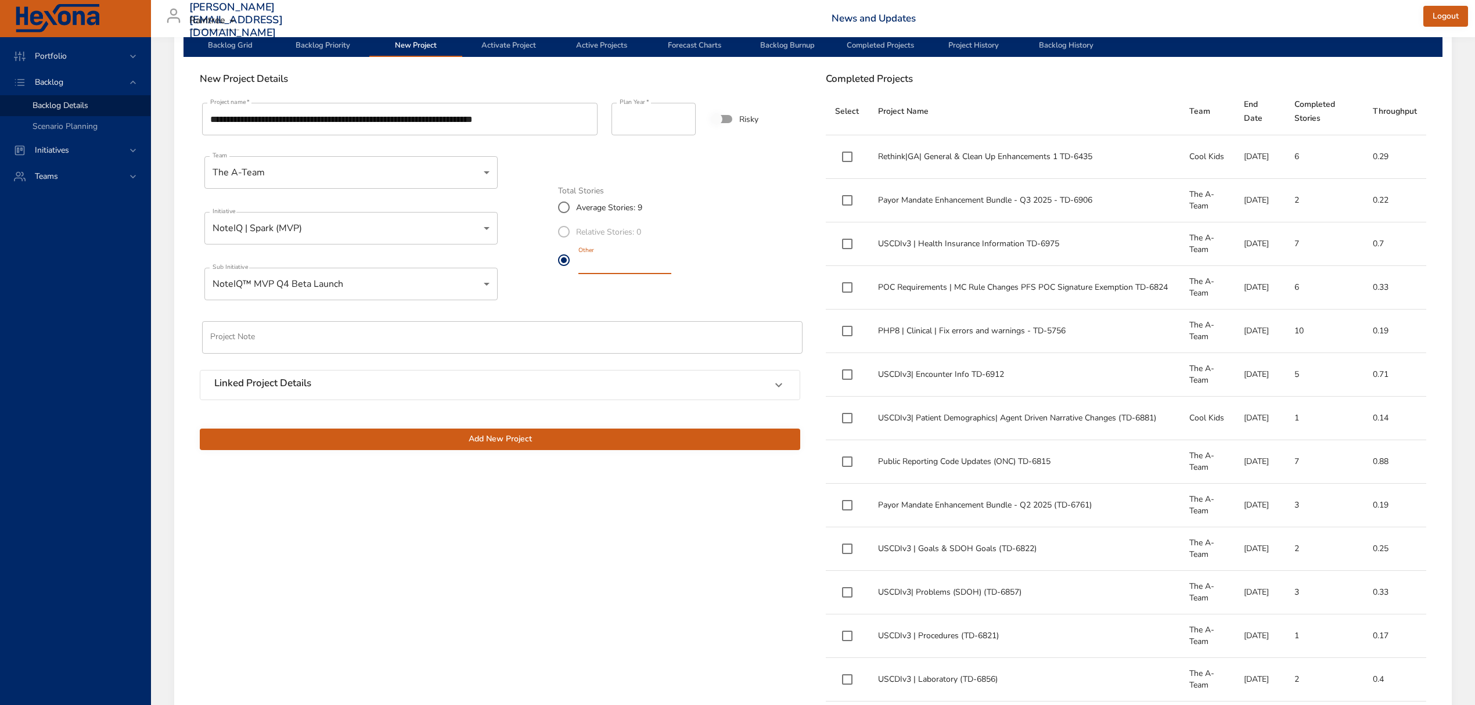
click at [574, 260] on label "Other *" at bounding box center [613, 260] width 122 height 33
type input "*"
click at [513, 433] on span "Add New Project" at bounding box center [500, 439] width 582 height 15
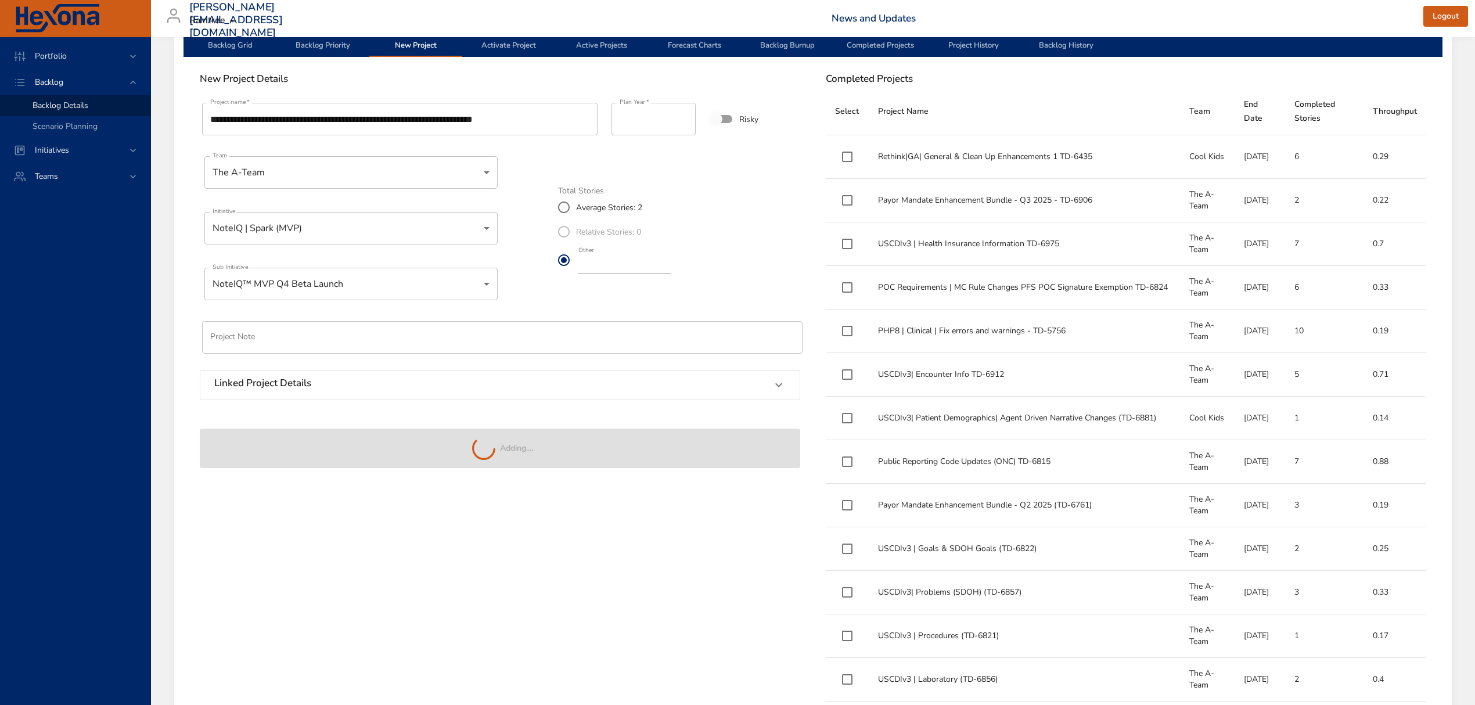
type input "*"
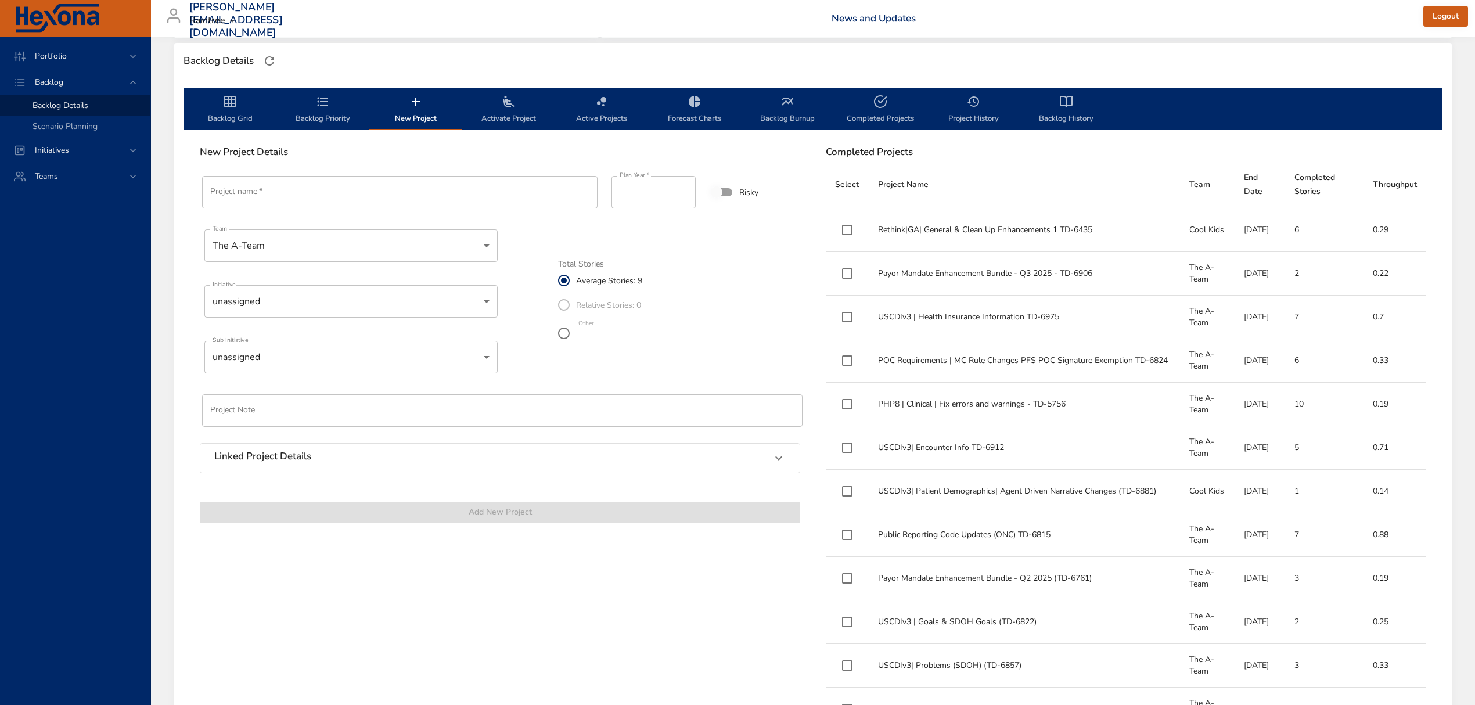
scroll to position [232, 0]
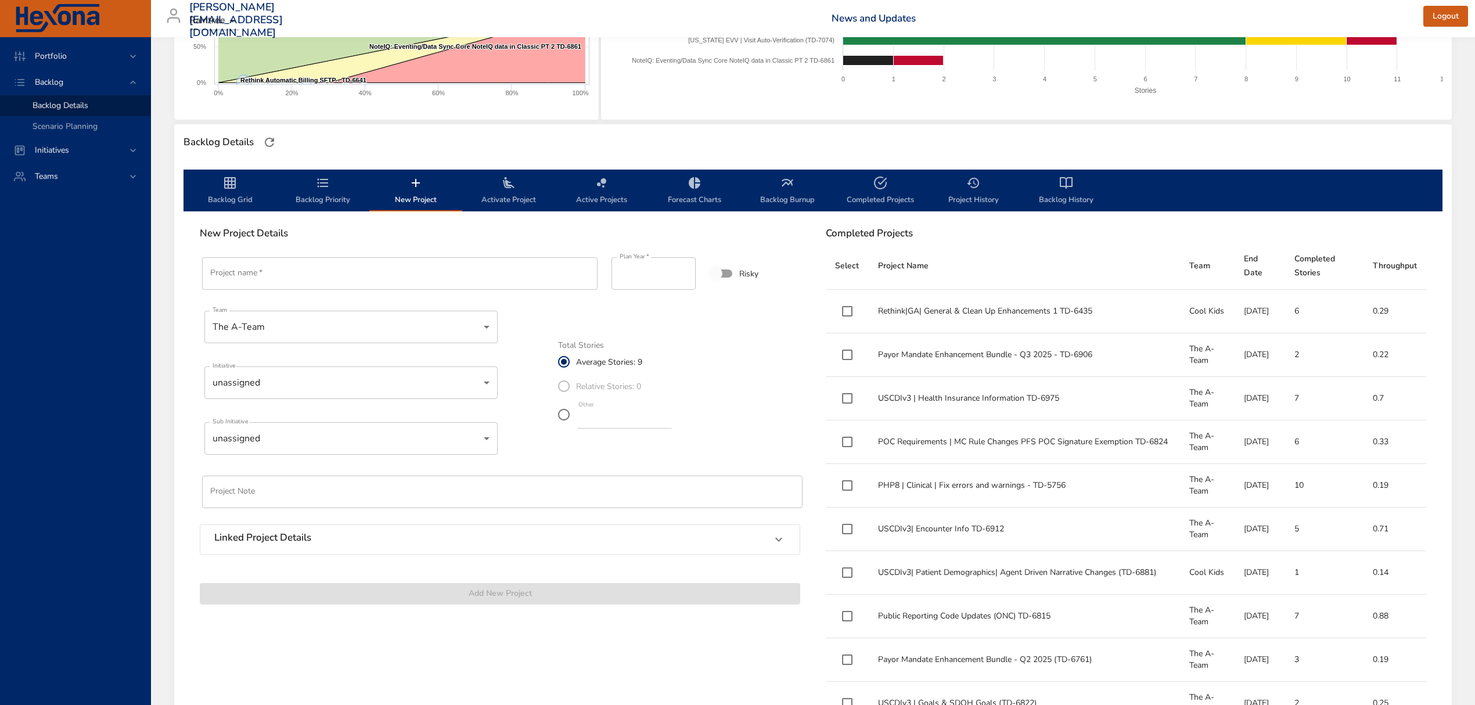
click at [349, 194] on span "Backlog Priority" at bounding box center [322, 191] width 79 height 31
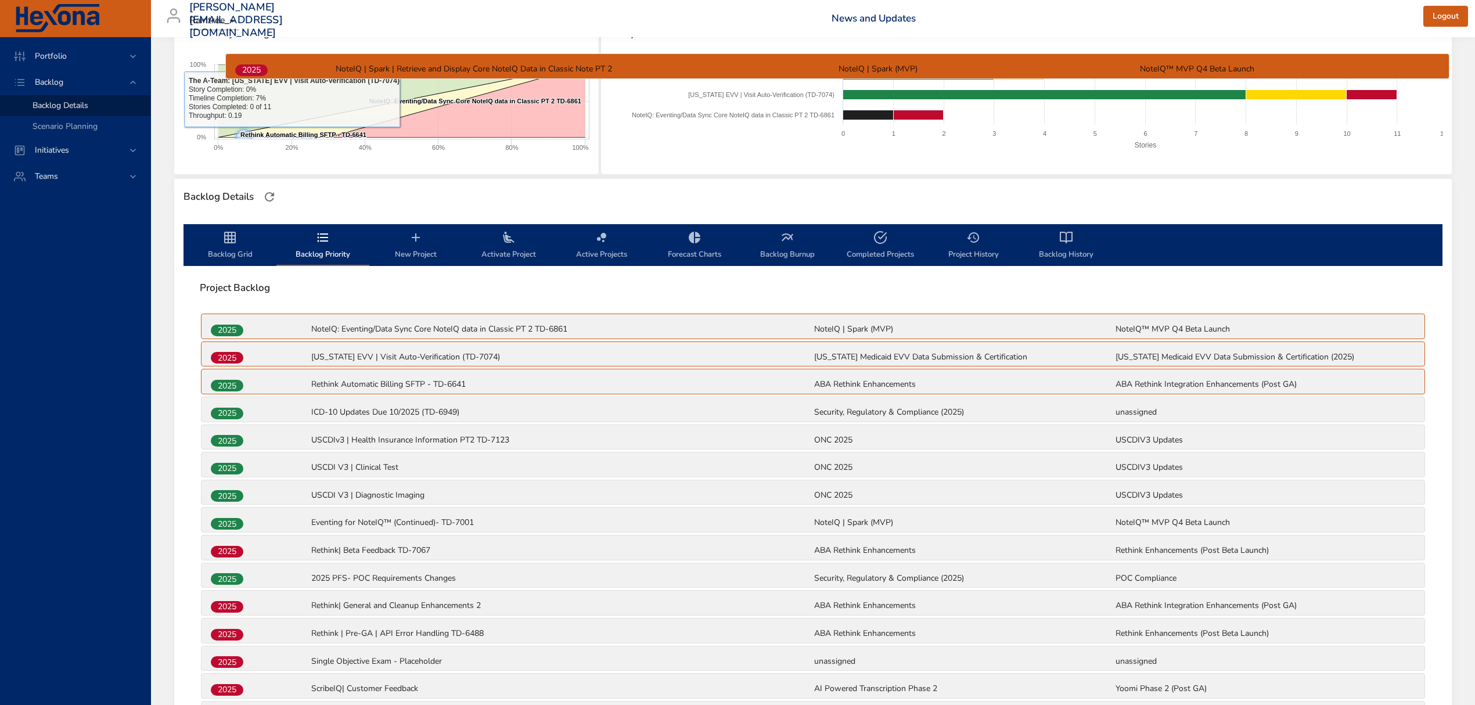
scroll to position [167, 0]
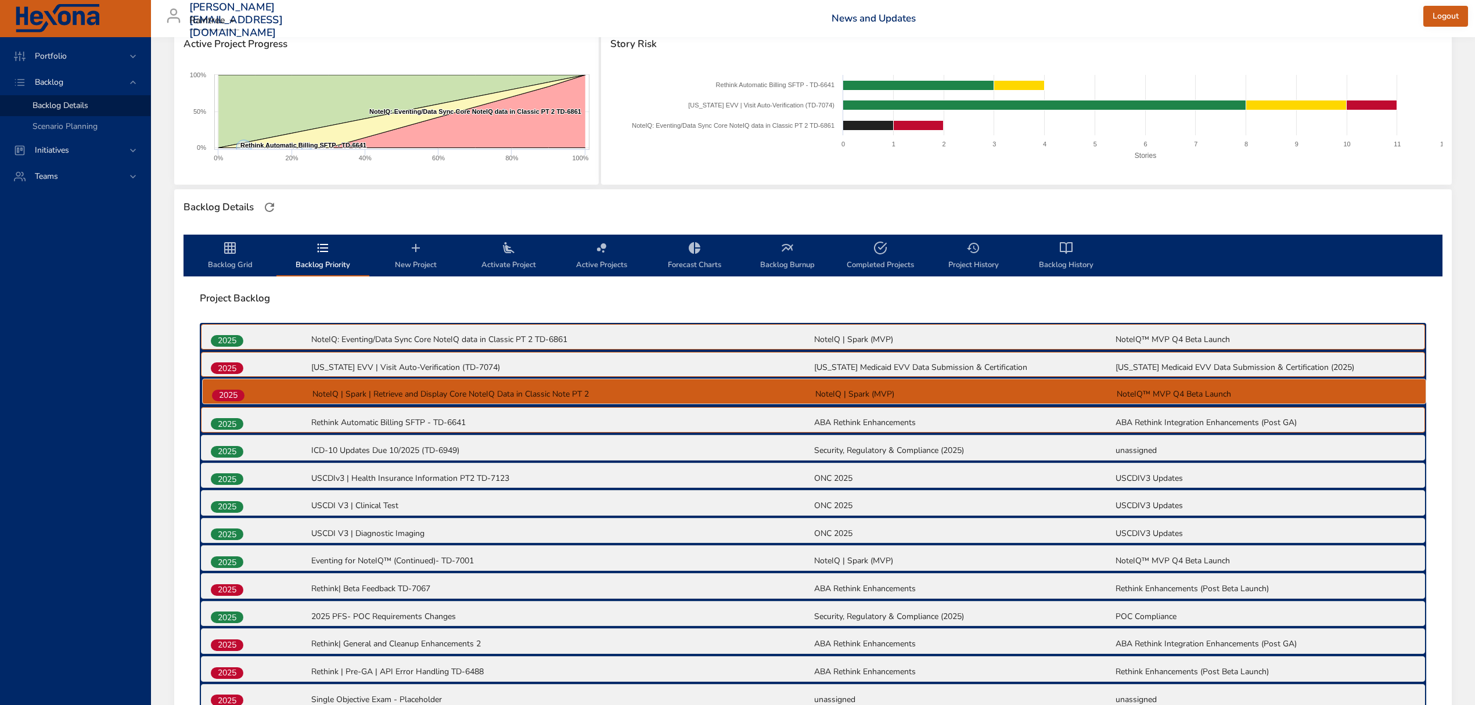
drag, startPoint x: 213, startPoint y: 581, endPoint x: 217, endPoint y: 395, distance: 185.9
click at [217, 395] on div "2025 NoteIQ: Eventing/Data Sync Core NoteIQ data in Classic PT 2 TD-6861 NoteIQ…" at bounding box center [813, 642] width 1227 height 638
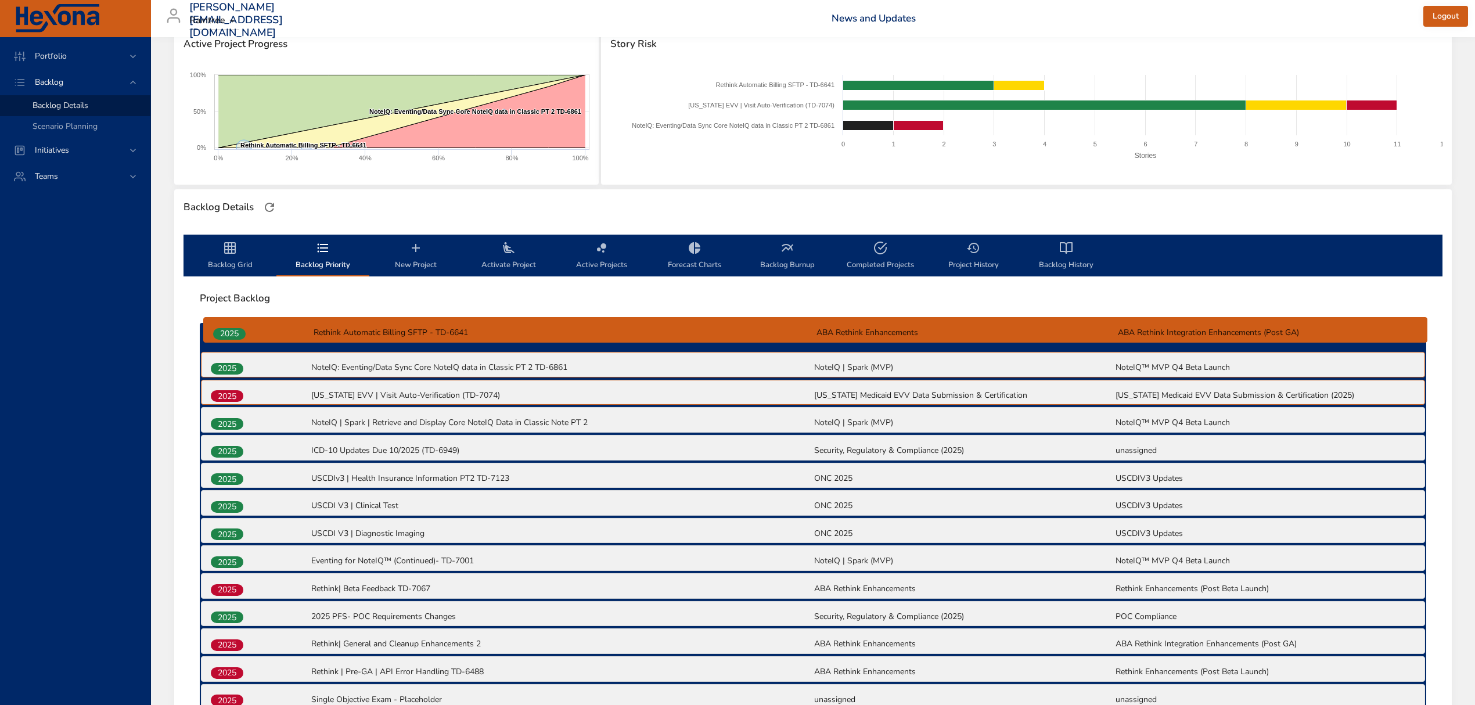
drag, startPoint x: 231, startPoint y: 428, endPoint x: 233, endPoint y: 335, distance: 93.5
click at [233, 335] on div "2025 NoteIQ: Eventing/Data Sync Core NoteIQ data in Classic PT 2 TD-6861 NoteIQ…" at bounding box center [813, 642] width 1227 height 638
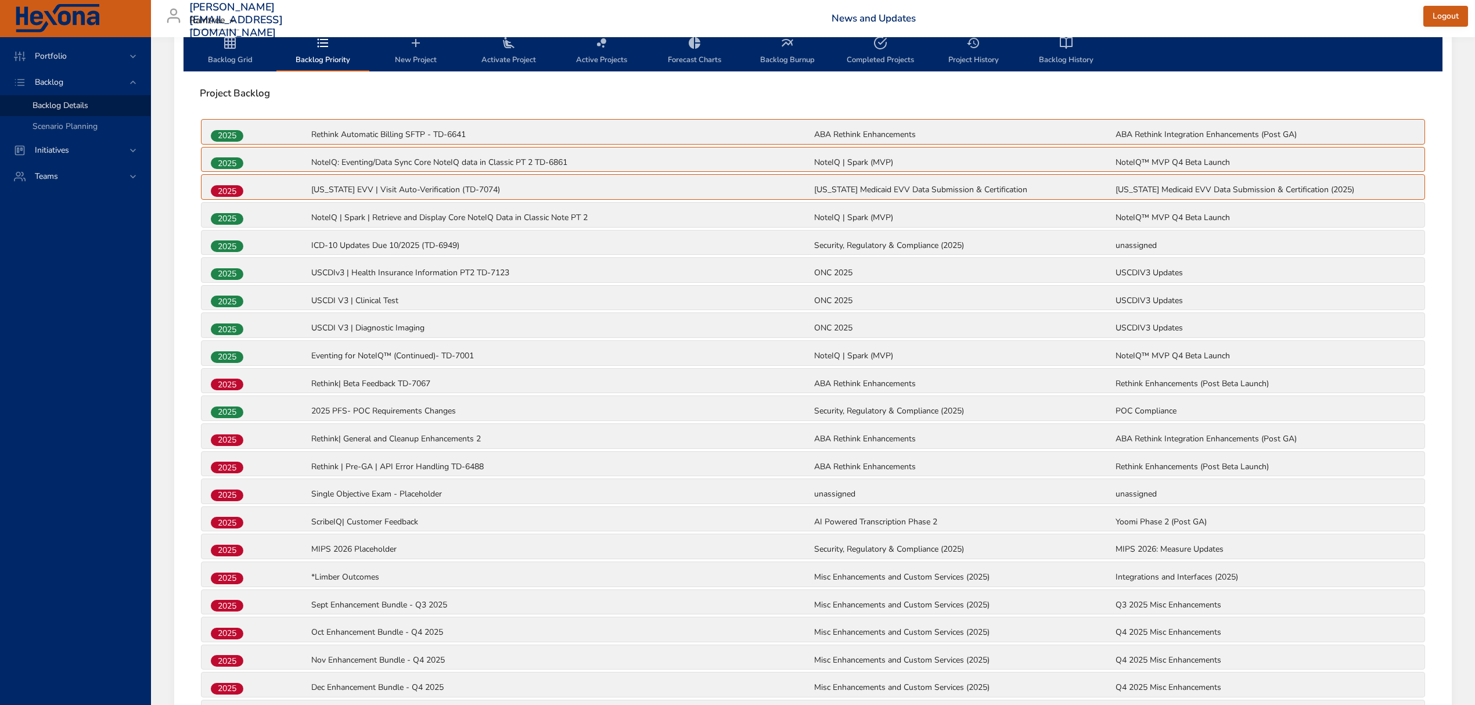
scroll to position [400, 0]
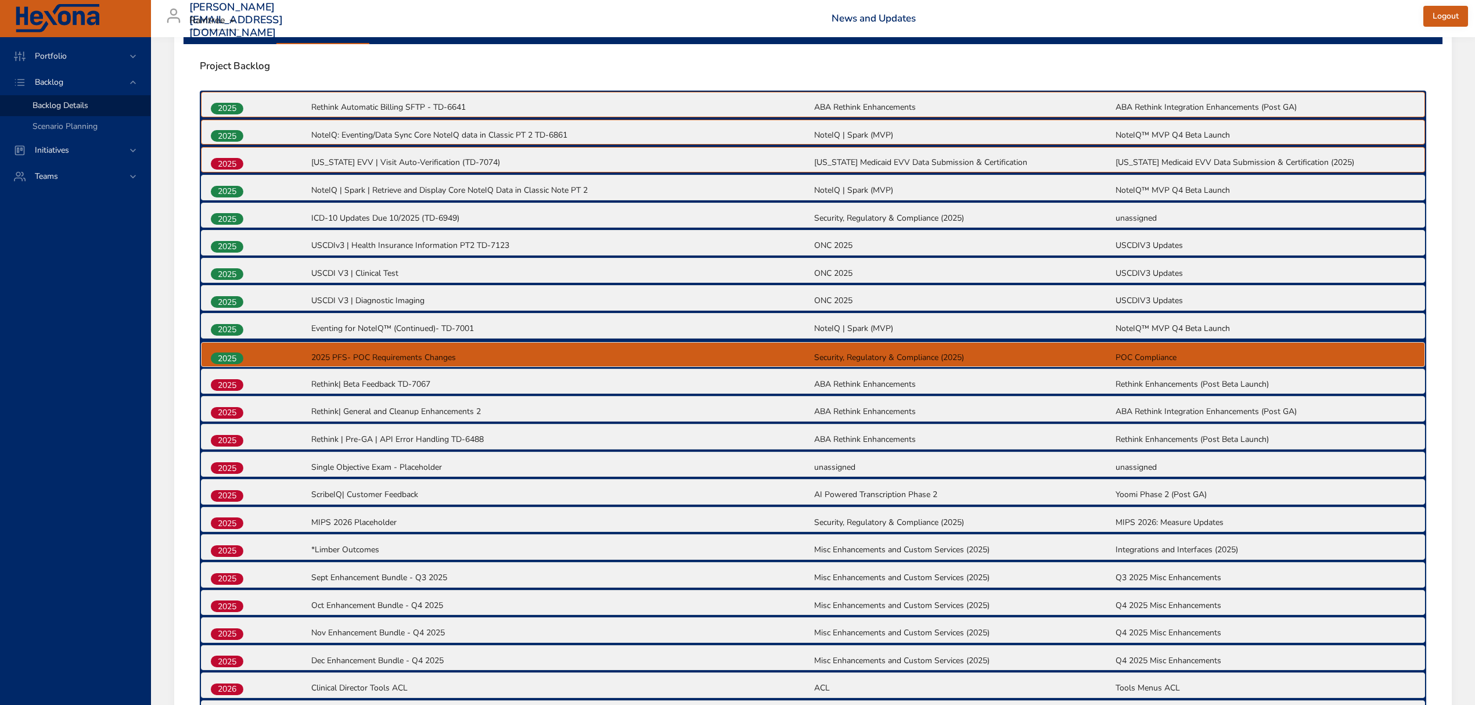
drag, startPoint x: 227, startPoint y: 383, endPoint x: 227, endPoint y: 349, distance: 34.9
click at [227, 349] on div "2025 Rethink Automatic Billing SFTP - TD-6641 ABA Rethink Enhancements ABA Reth…" at bounding box center [813, 410] width 1227 height 638
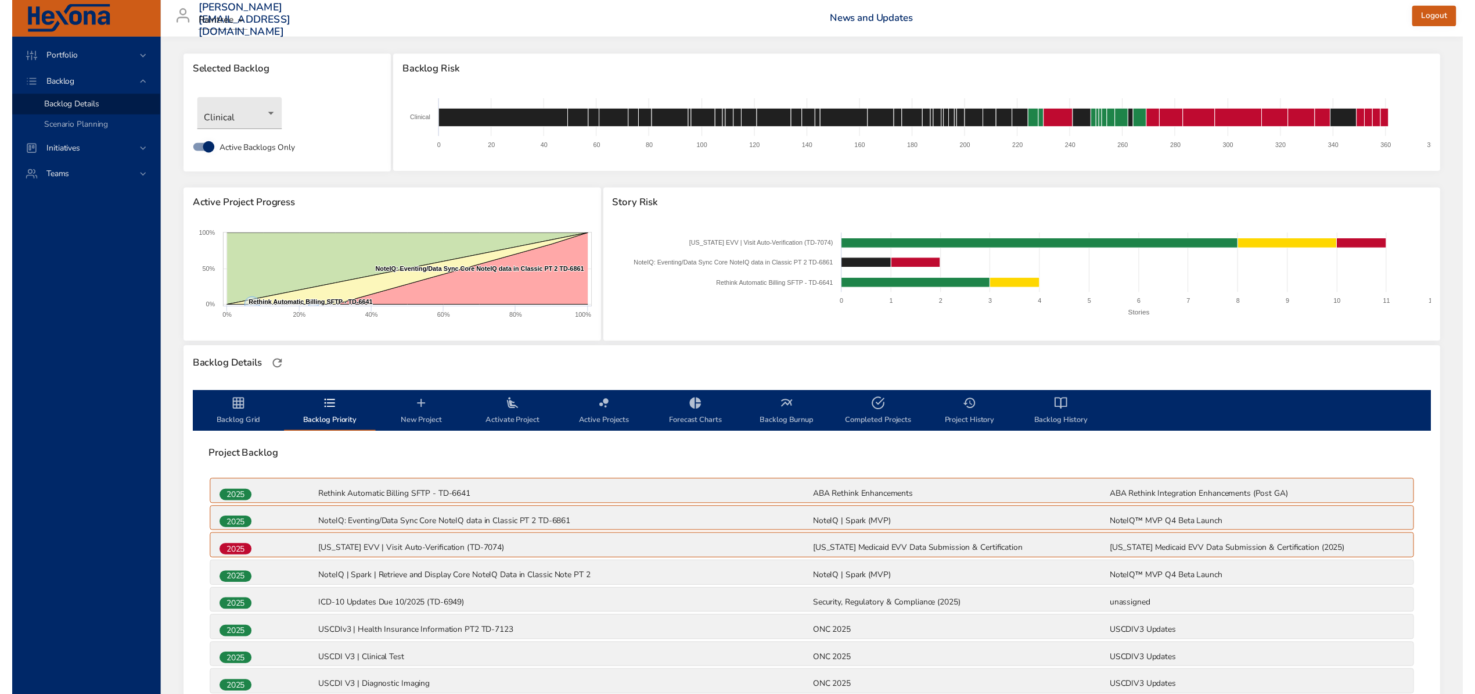
scroll to position [0, 0]
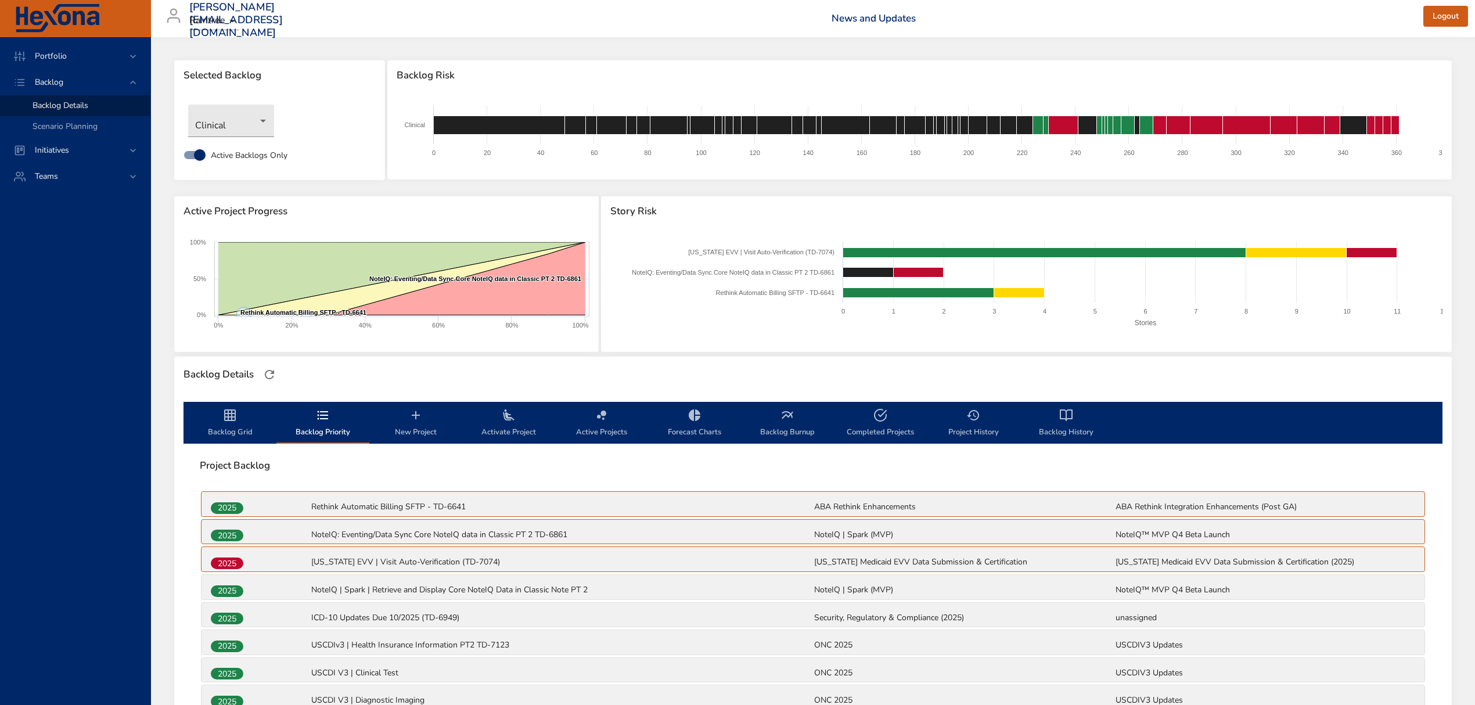
click at [246, 423] on span "Backlog Grid" at bounding box center [230, 423] width 79 height 31
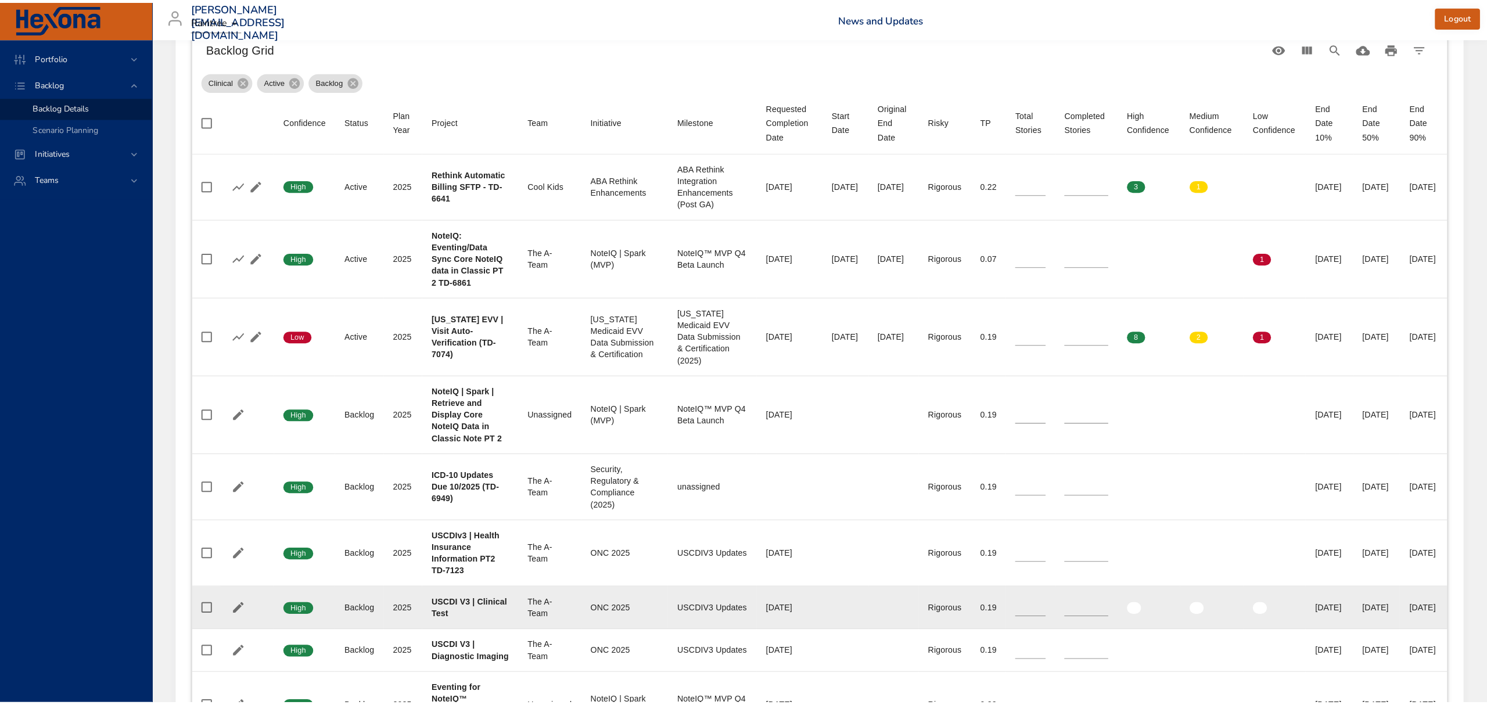
scroll to position [387, 0]
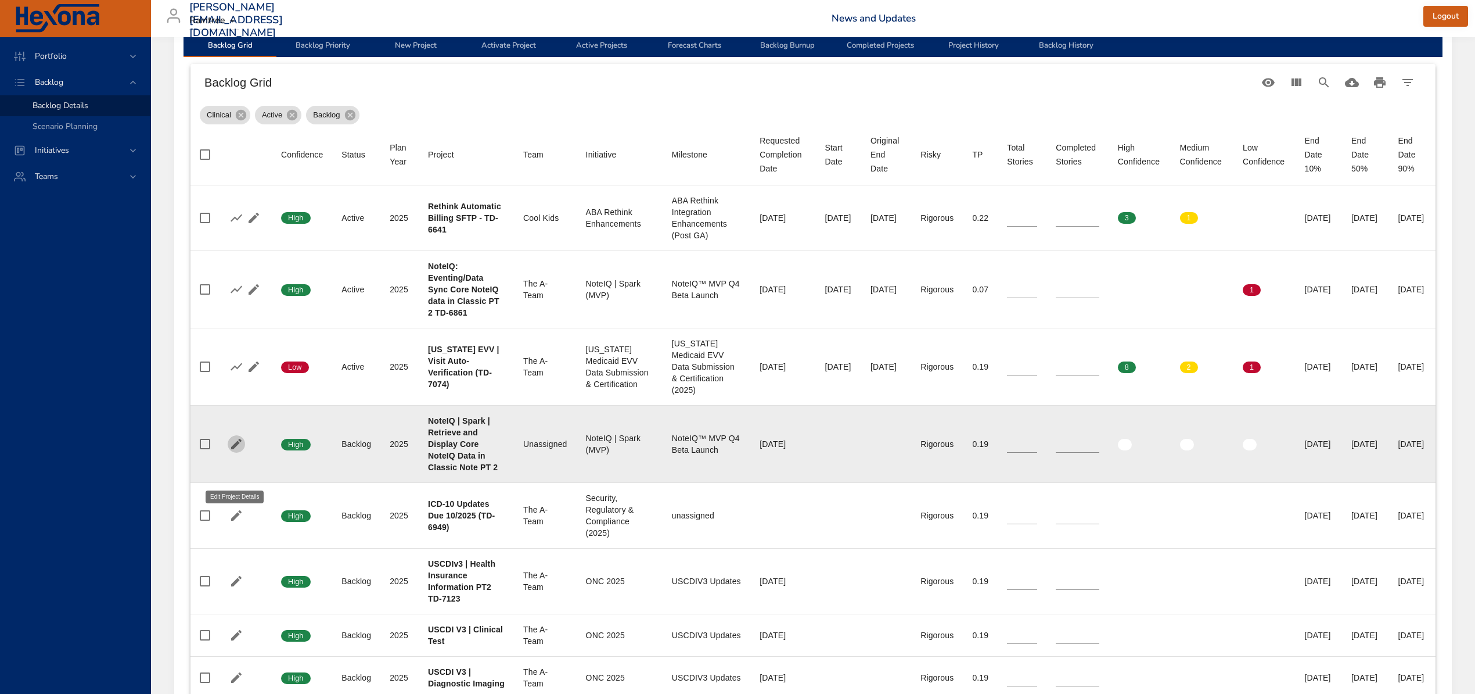
click at [237, 451] on icon "button" at bounding box center [236, 444] width 14 height 14
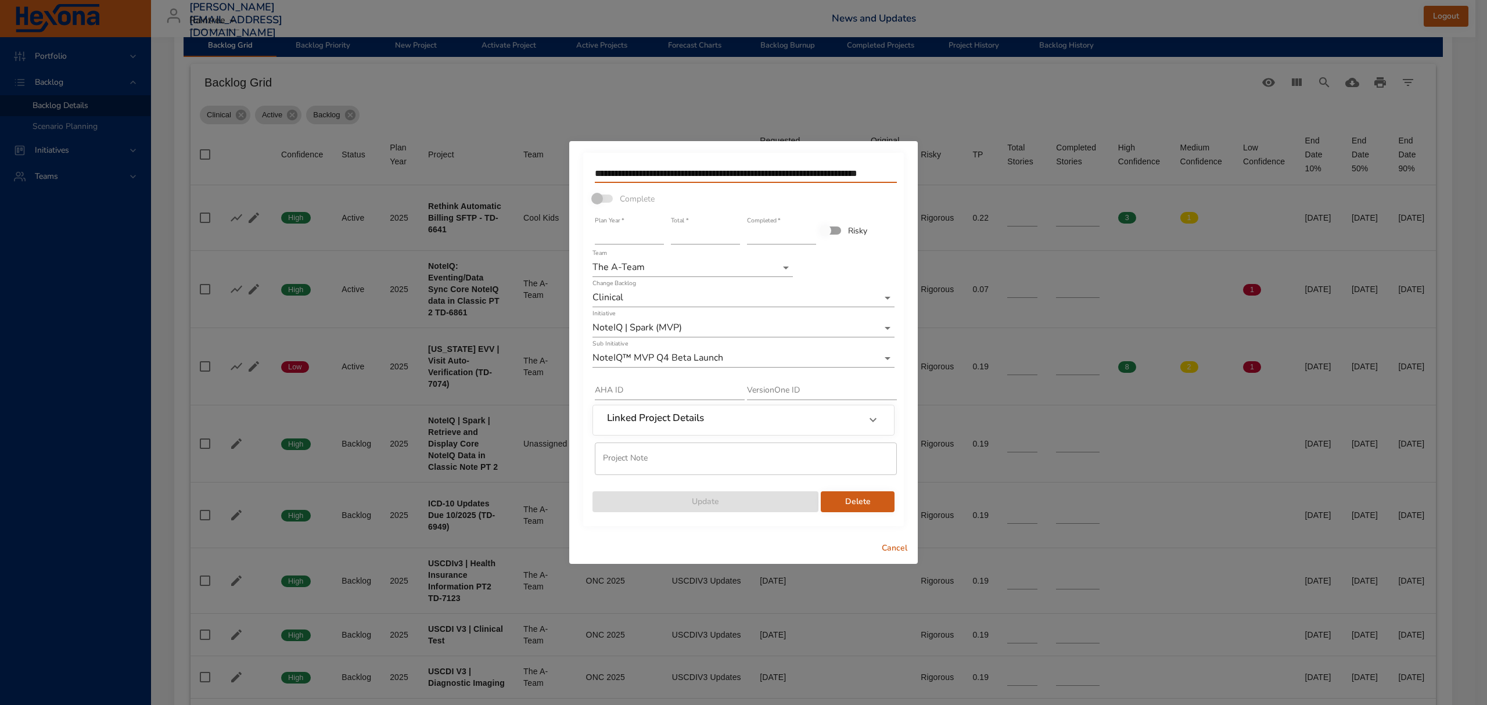
drag, startPoint x: 865, startPoint y: 165, endPoint x: 935, endPoint y: 175, distance: 69.8
click at [867, 165] on input "**********" at bounding box center [746, 173] width 302 height 19
drag, startPoint x: 884, startPoint y: 161, endPoint x: 895, endPoint y: 163, distance: 11.2
click at [895, 163] on div "**********" at bounding box center [743, 174] width 304 height 26
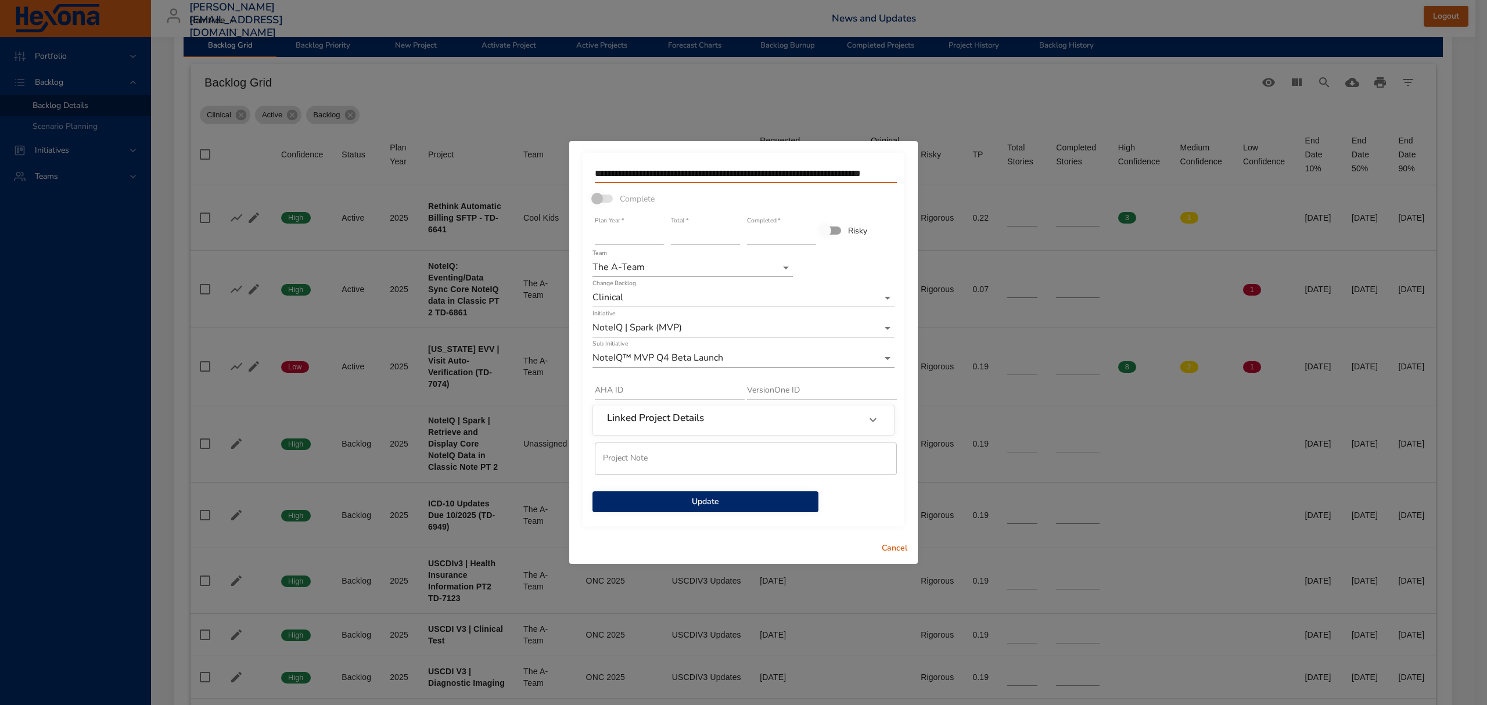
scroll to position [0, 16]
drag, startPoint x: 884, startPoint y: 175, endPoint x: 954, endPoint y: 175, distance: 69.7
click at [953, 174] on div "**********" at bounding box center [743, 352] width 1487 height 705
paste input "********"
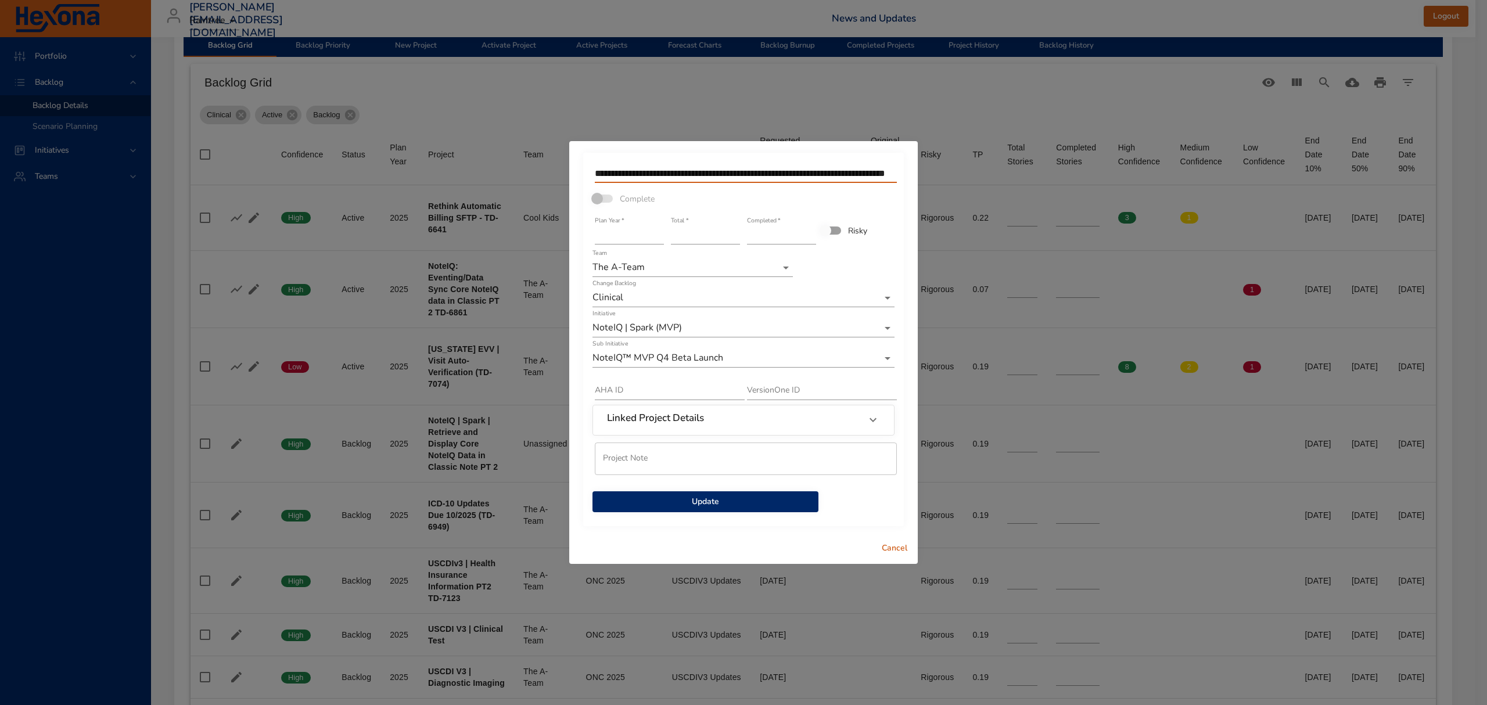
type input "**********"
click at [683, 491] on button "Update" at bounding box center [705, 501] width 226 height 21
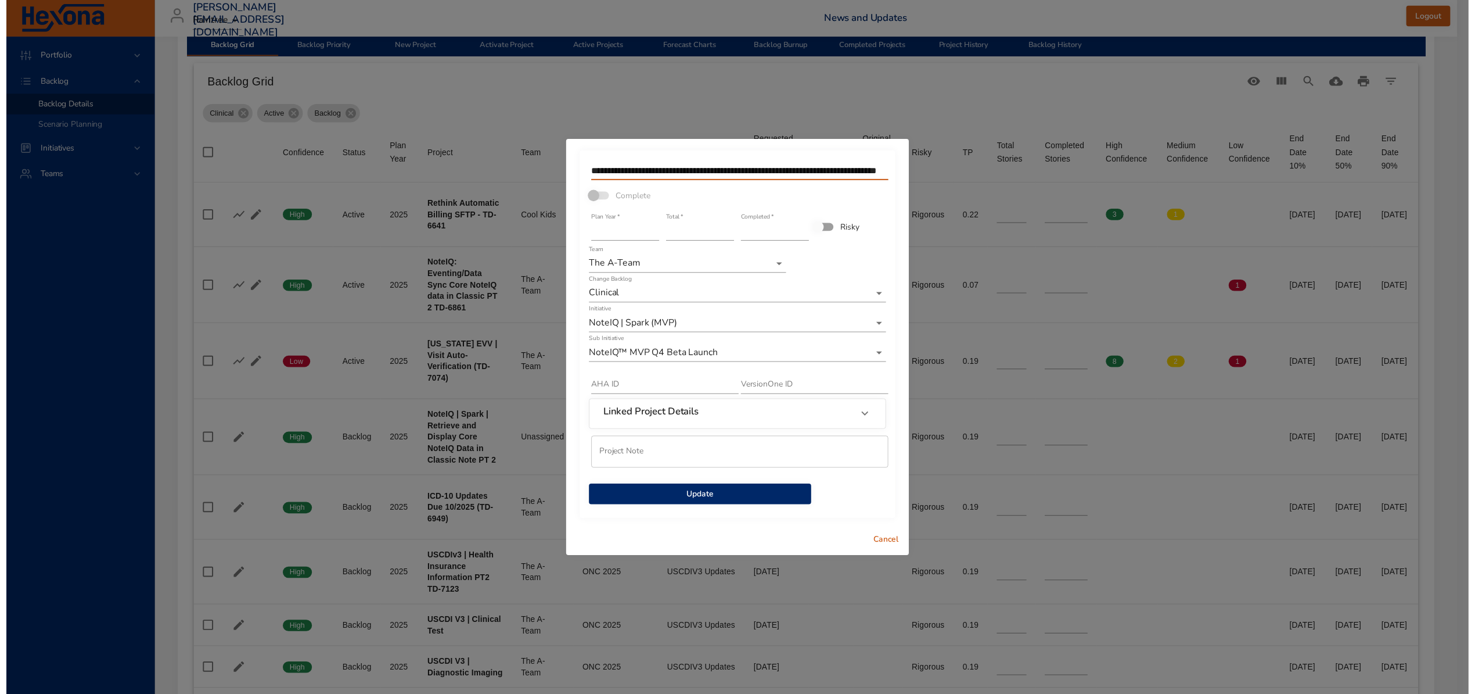
scroll to position [0, 0]
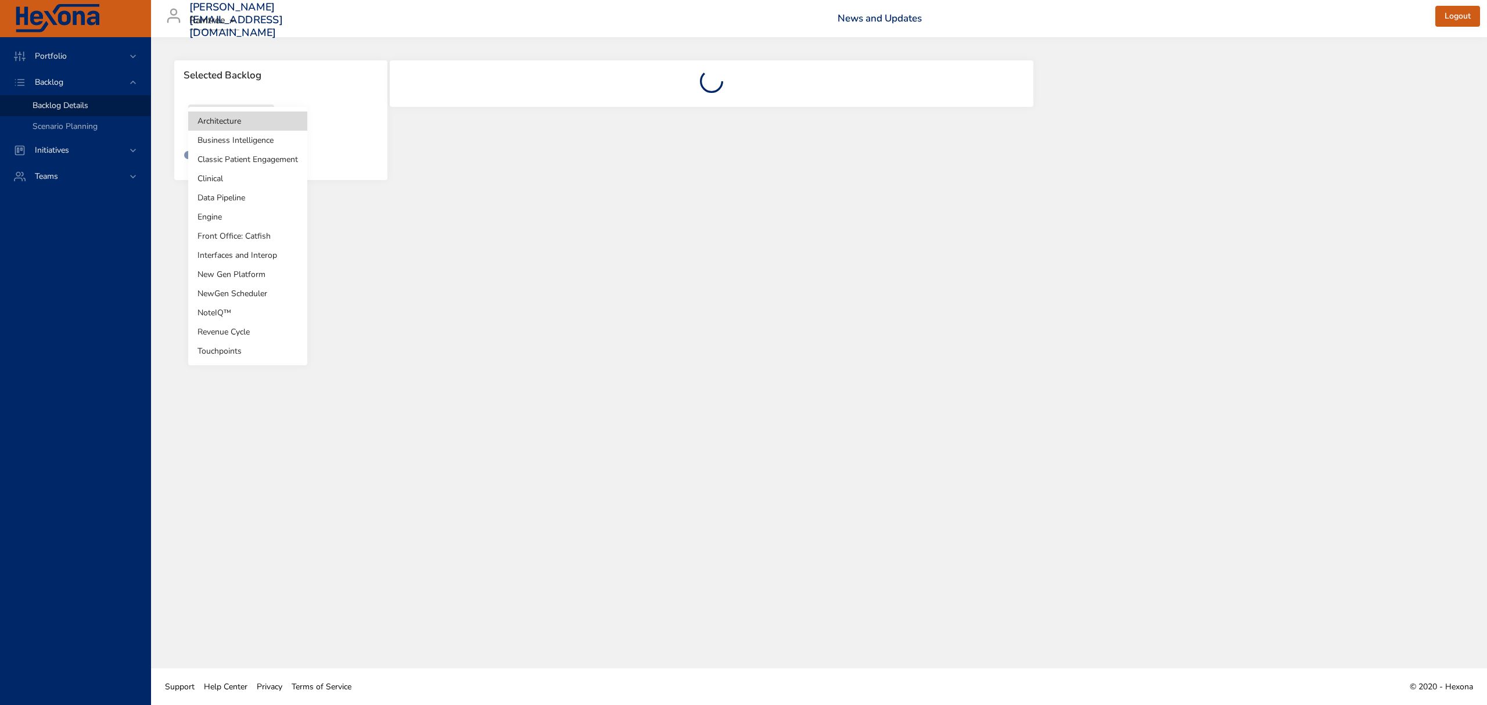
click at [247, 120] on body "Portfolio Backlog Backlog Details Scenario Planning Initiatives Teams [PERSON_N…" at bounding box center [743, 352] width 1487 height 705
click at [245, 185] on li "Clinical" at bounding box center [247, 178] width 119 height 19
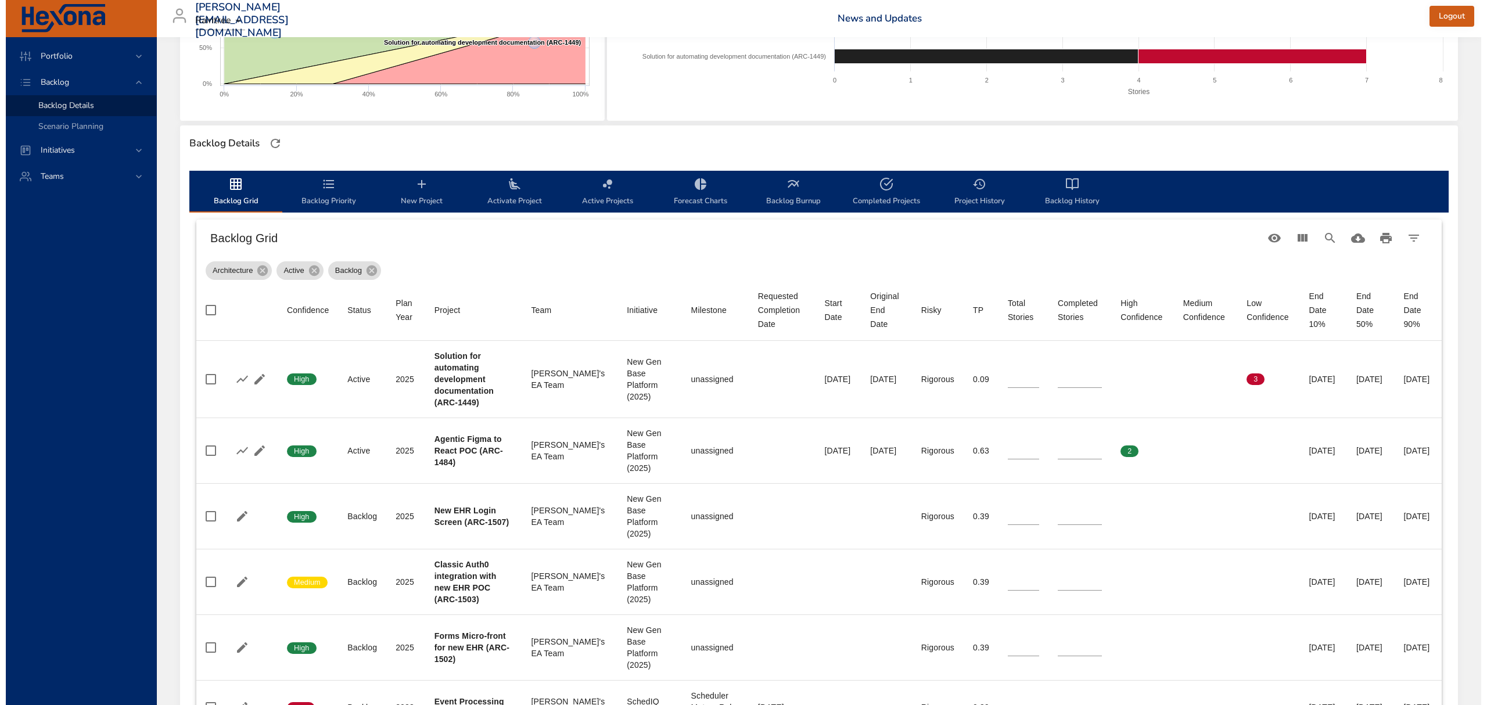
scroll to position [232, 0]
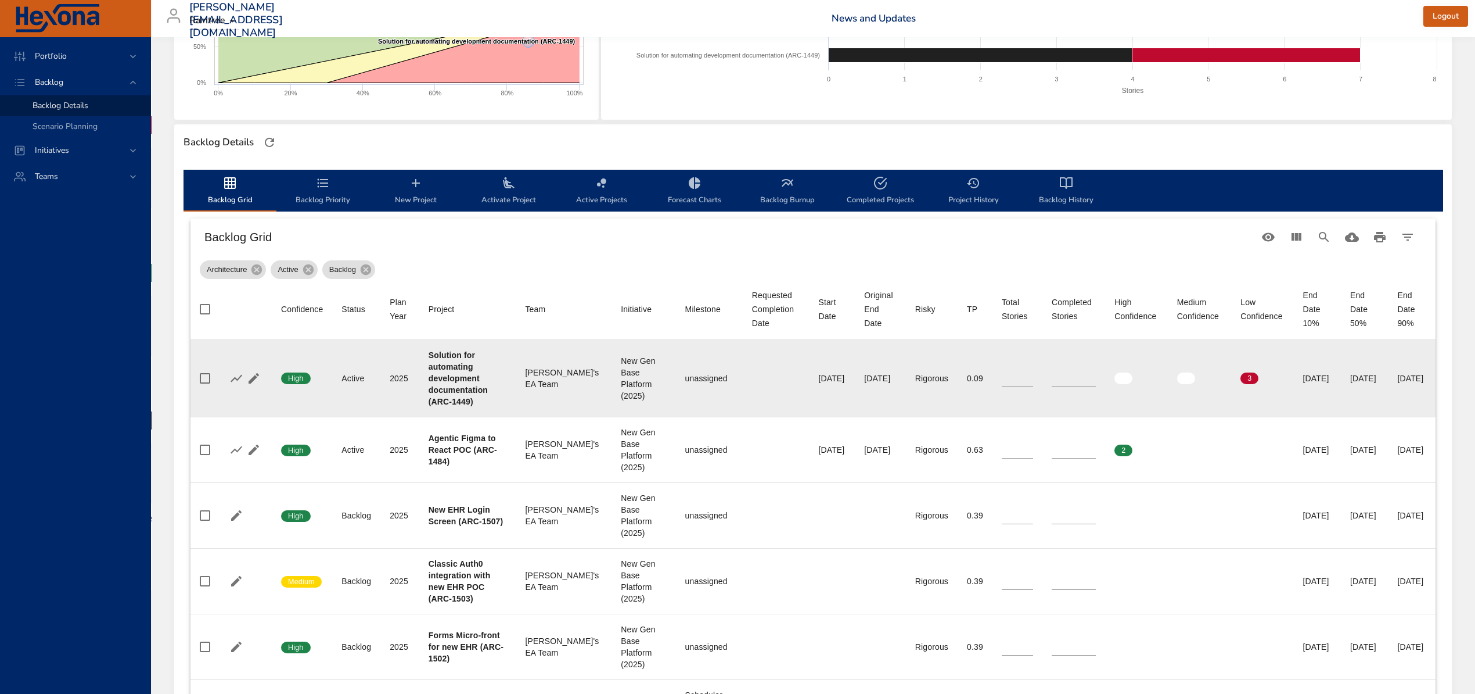
type input "*"
type input "**"
type input "*"
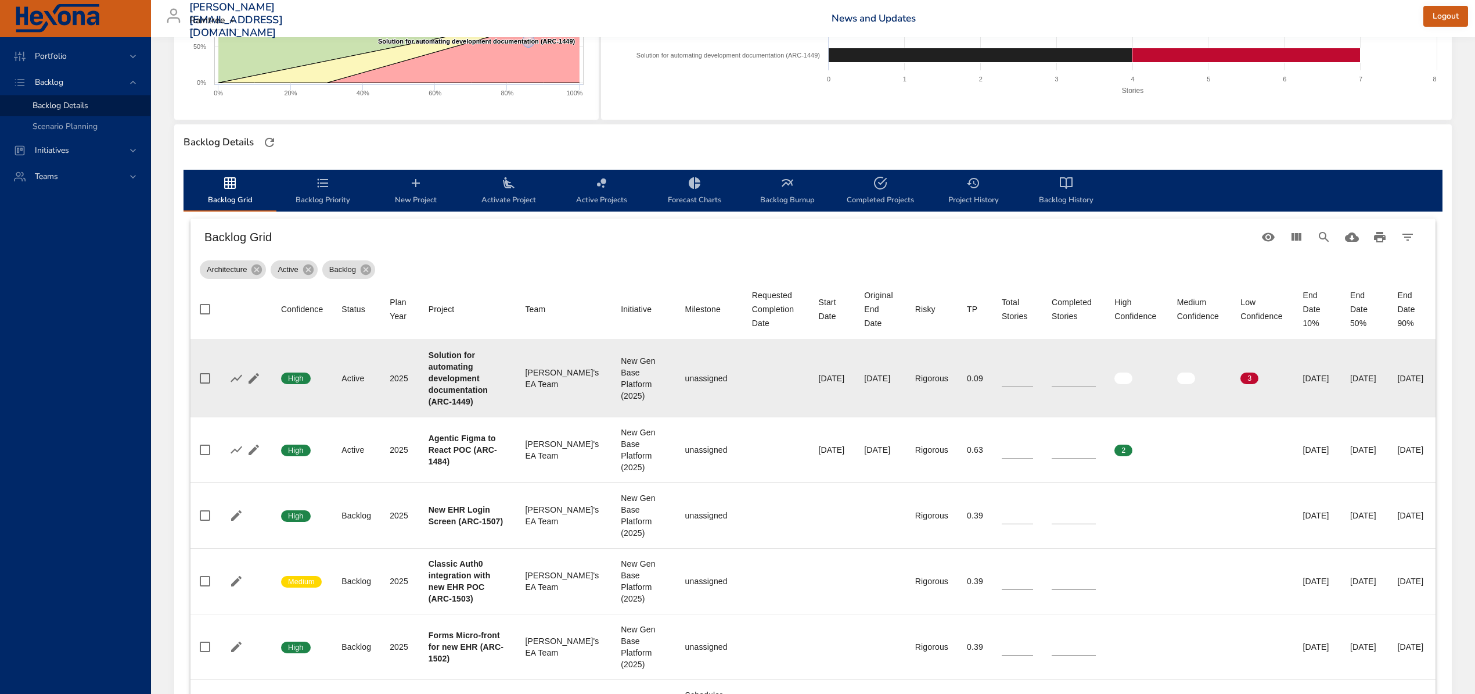
type input "*"
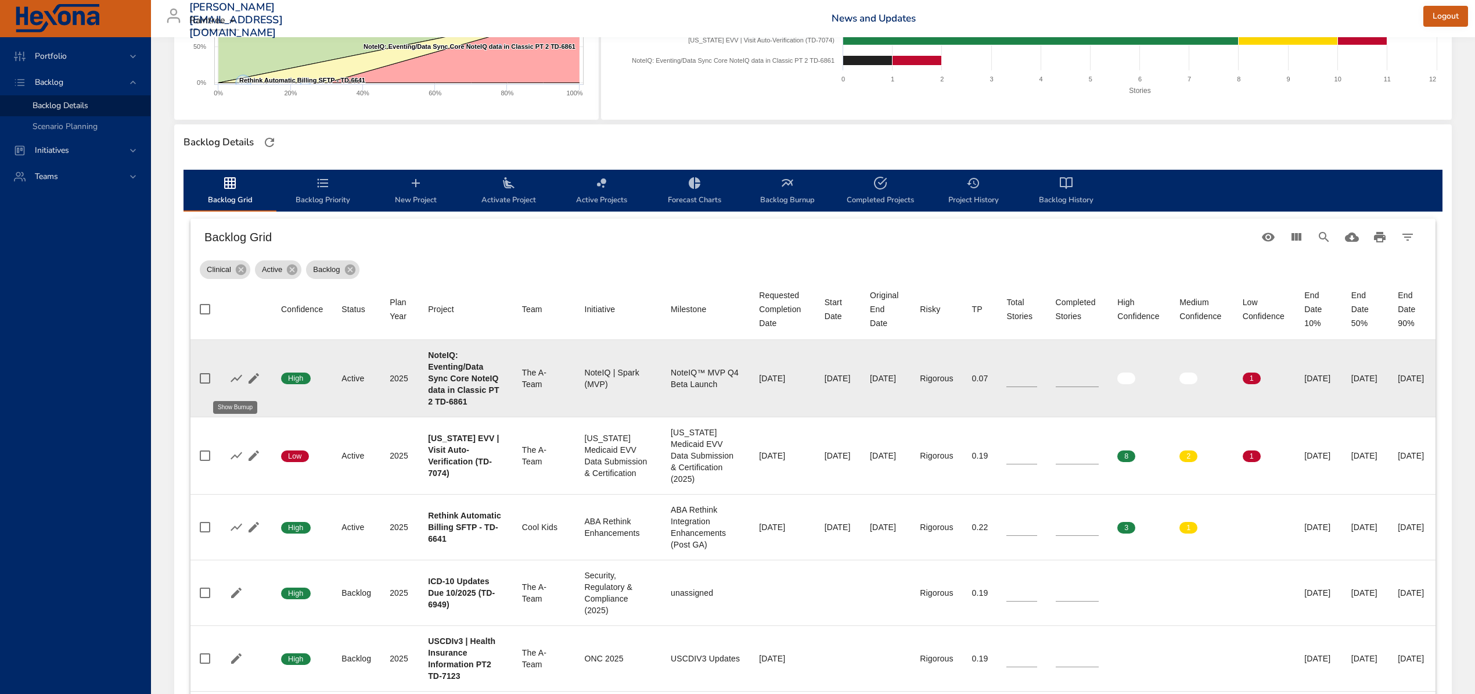
click at [250, 383] on icon "button" at bounding box center [254, 378] width 10 height 10
